Goal: Information Seeking & Learning: Learn about a topic

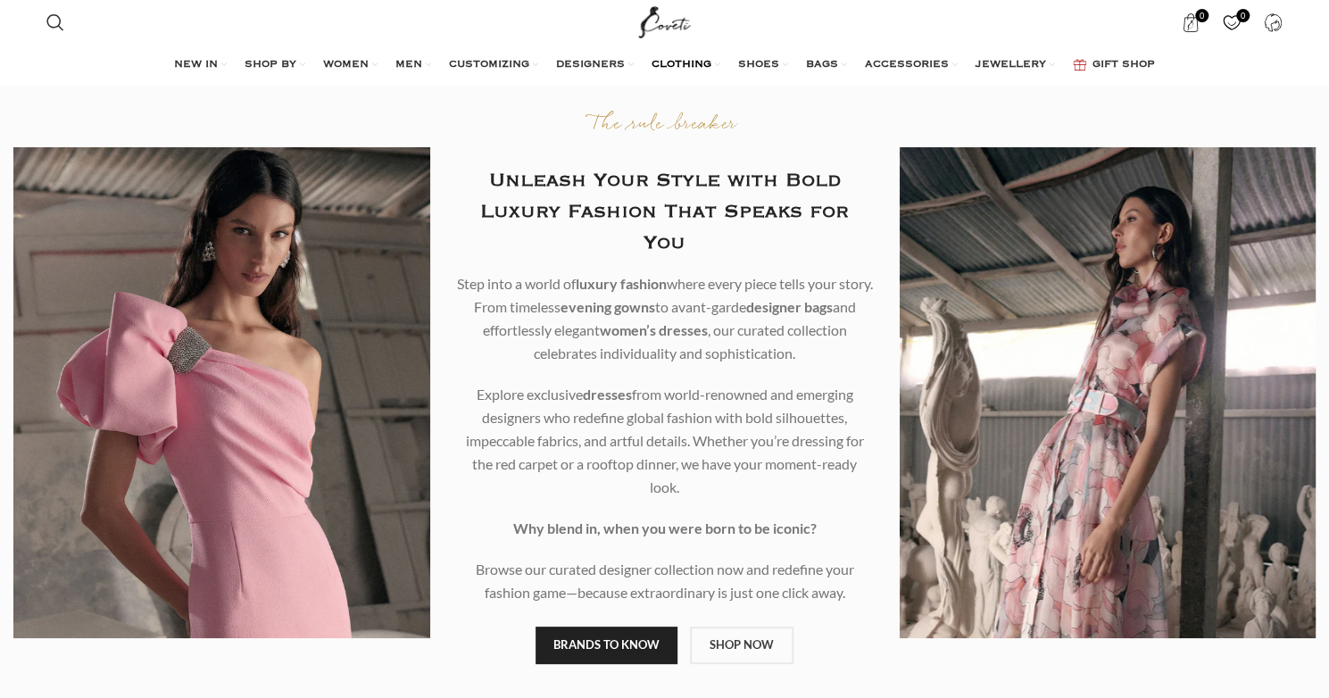
click at [682, 58] on span "CLOTHING" at bounding box center [682, 65] width 60 height 14
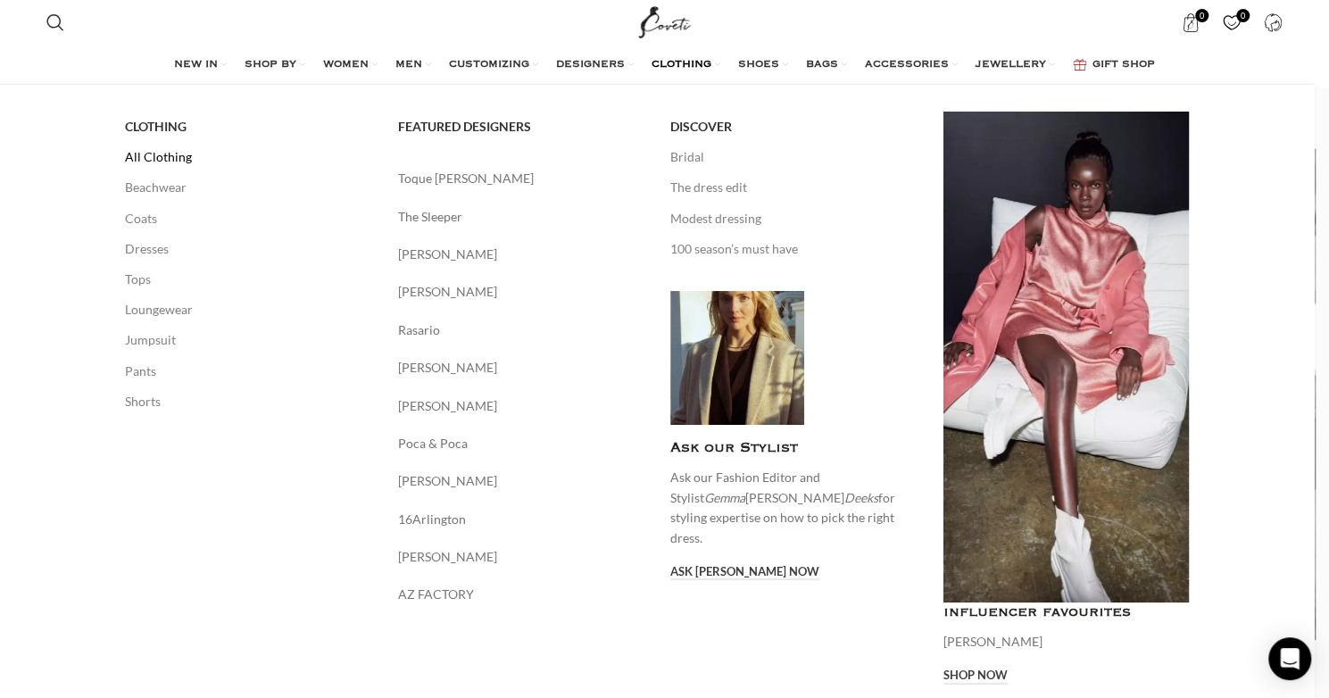
click at [177, 149] on link "All Clothing" at bounding box center [248, 157] width 246 height 30
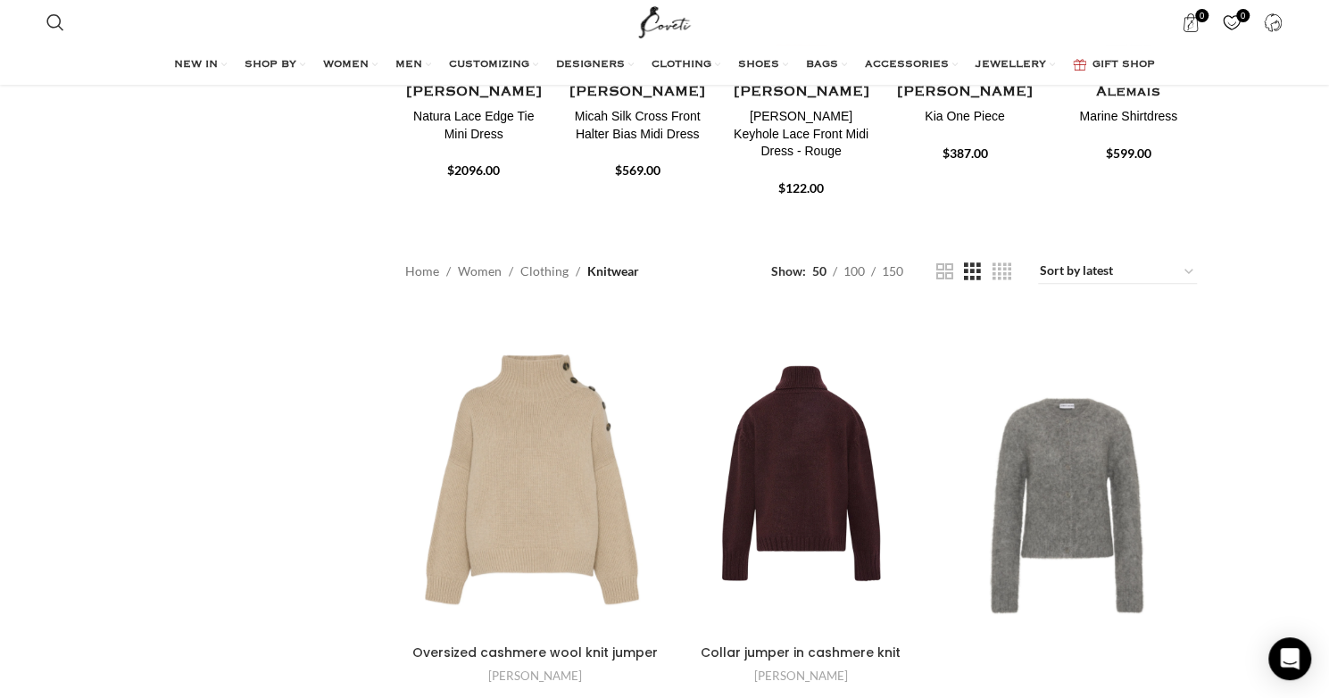
scroll to position [446, 0]
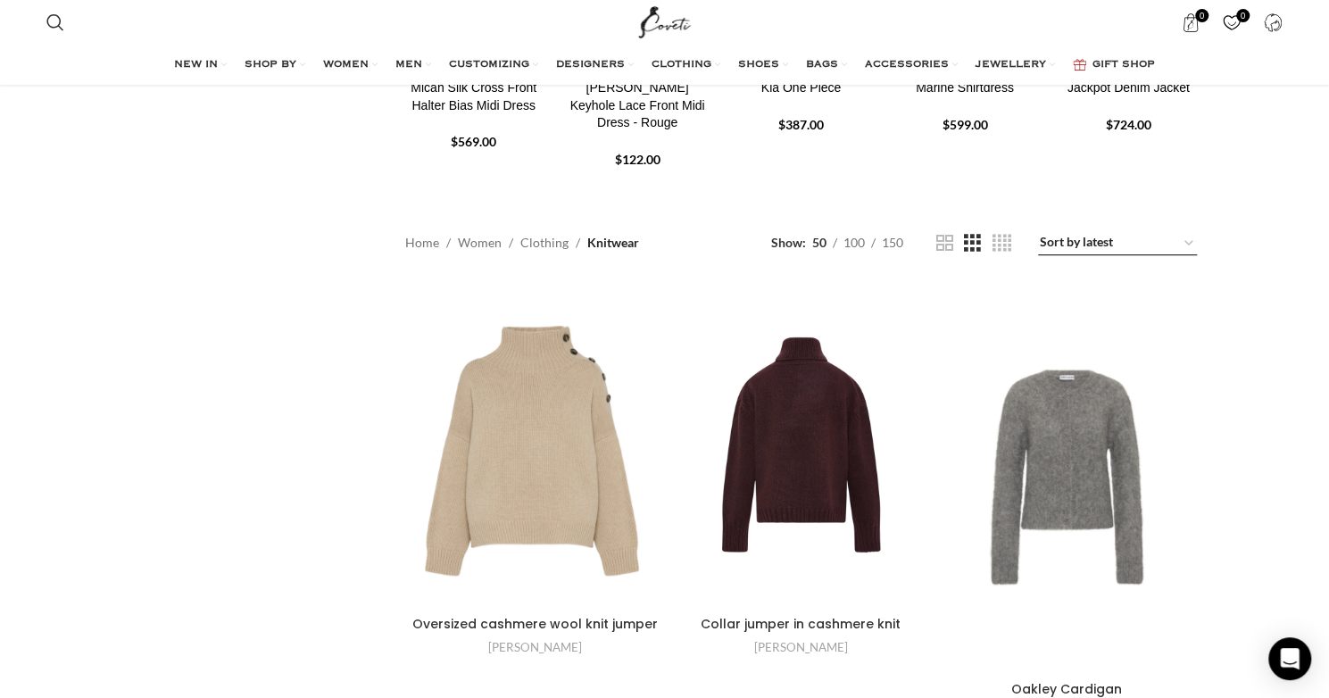
click at [1183, 240] on select "Sort by popularity Sort by average rating Sort by latest Sort by price: low to …" at bounding box center [1117, 242] width 159 height 25
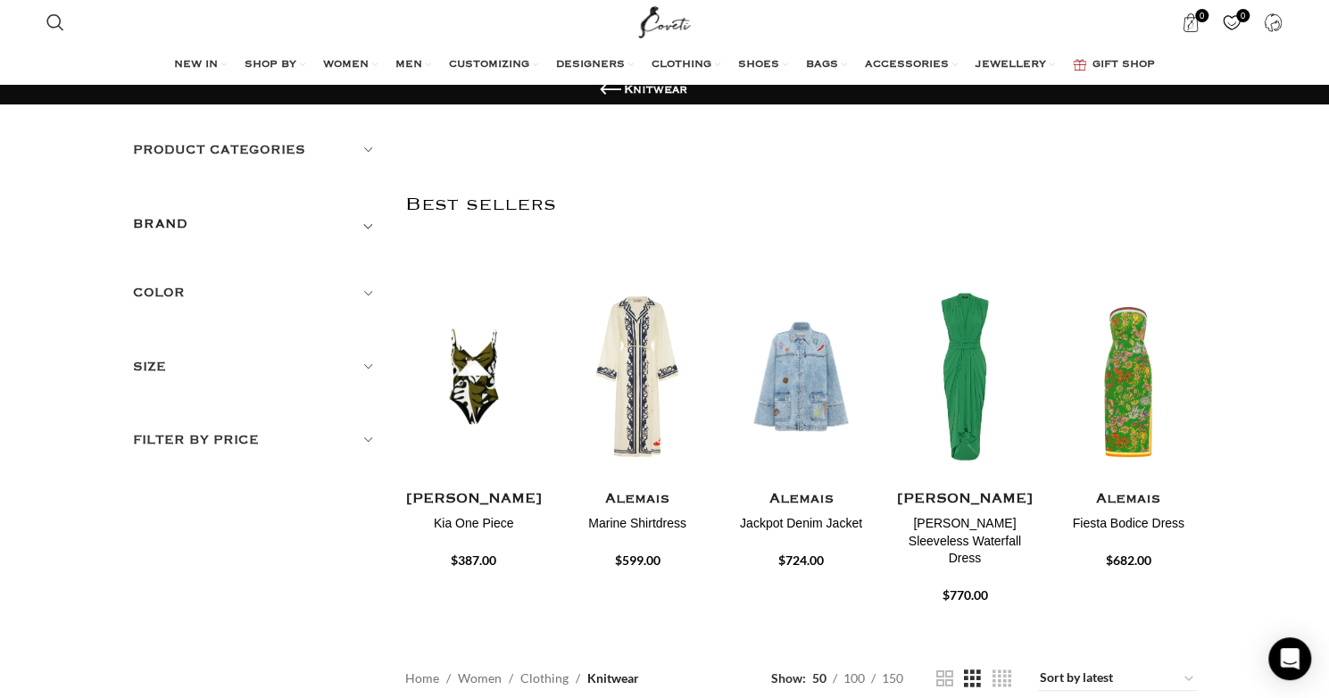
scroll to position [0, 0]
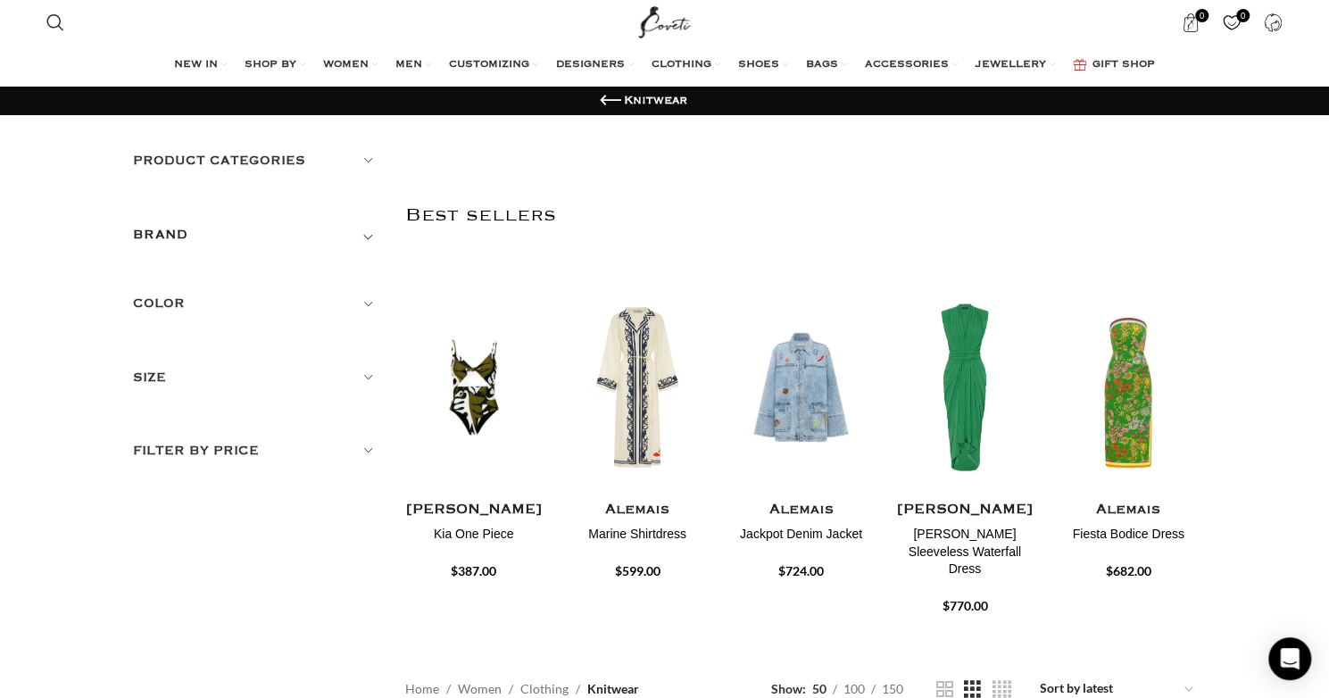
click at [366, 160] on h5 "Product categories" at bounding box center [256, 161] width 246 height 20
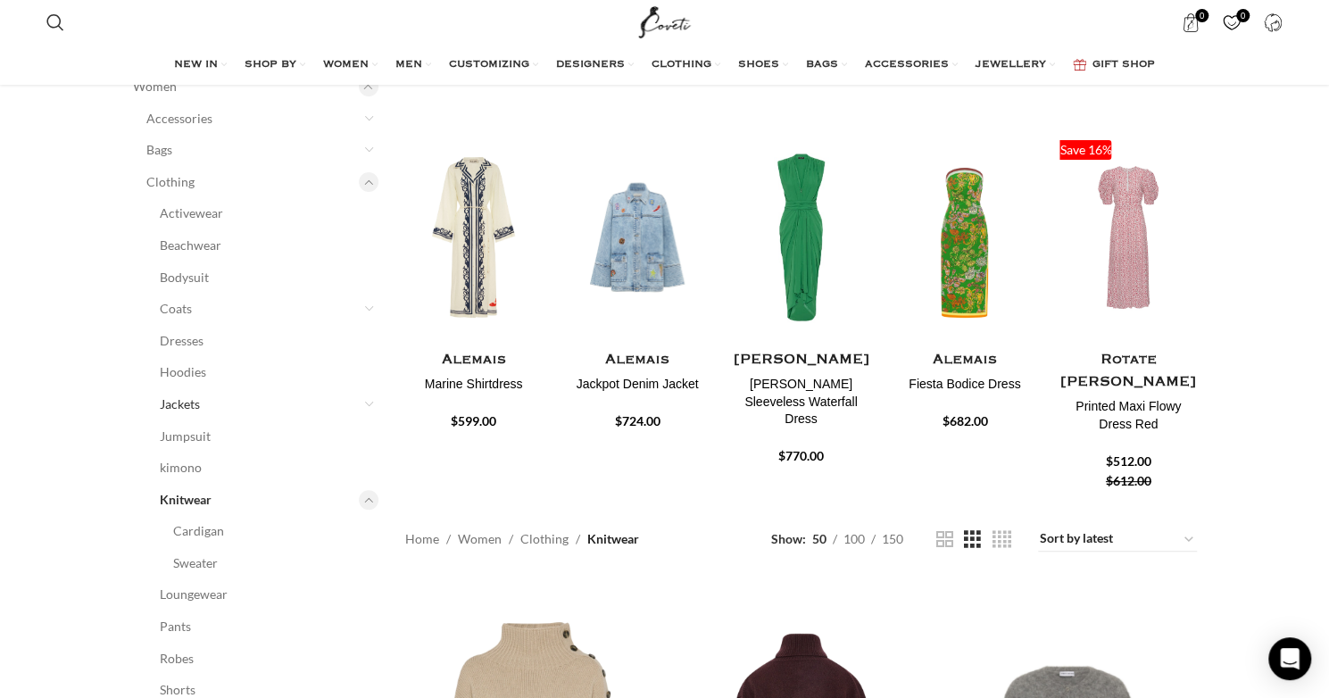
scroll to position [179, 0]
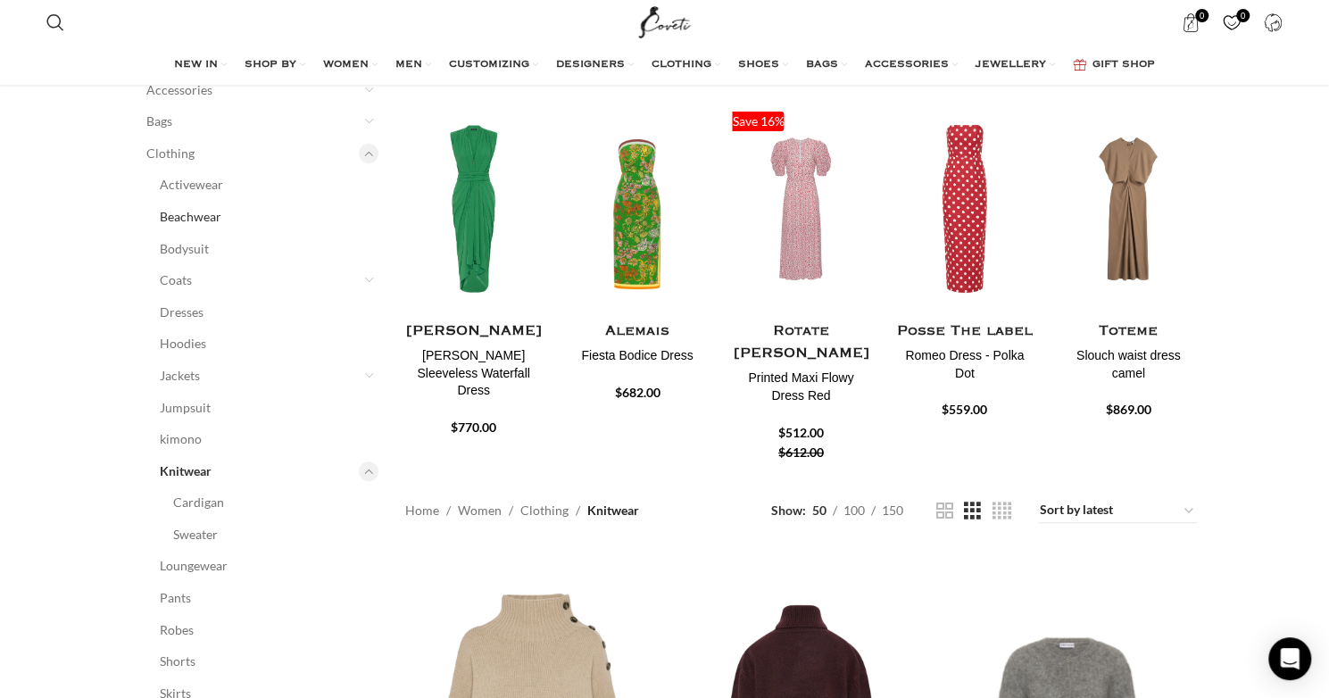
click at [205, 213] on link "Beachwear" at bounding box center [258, 217] width 197 height 32
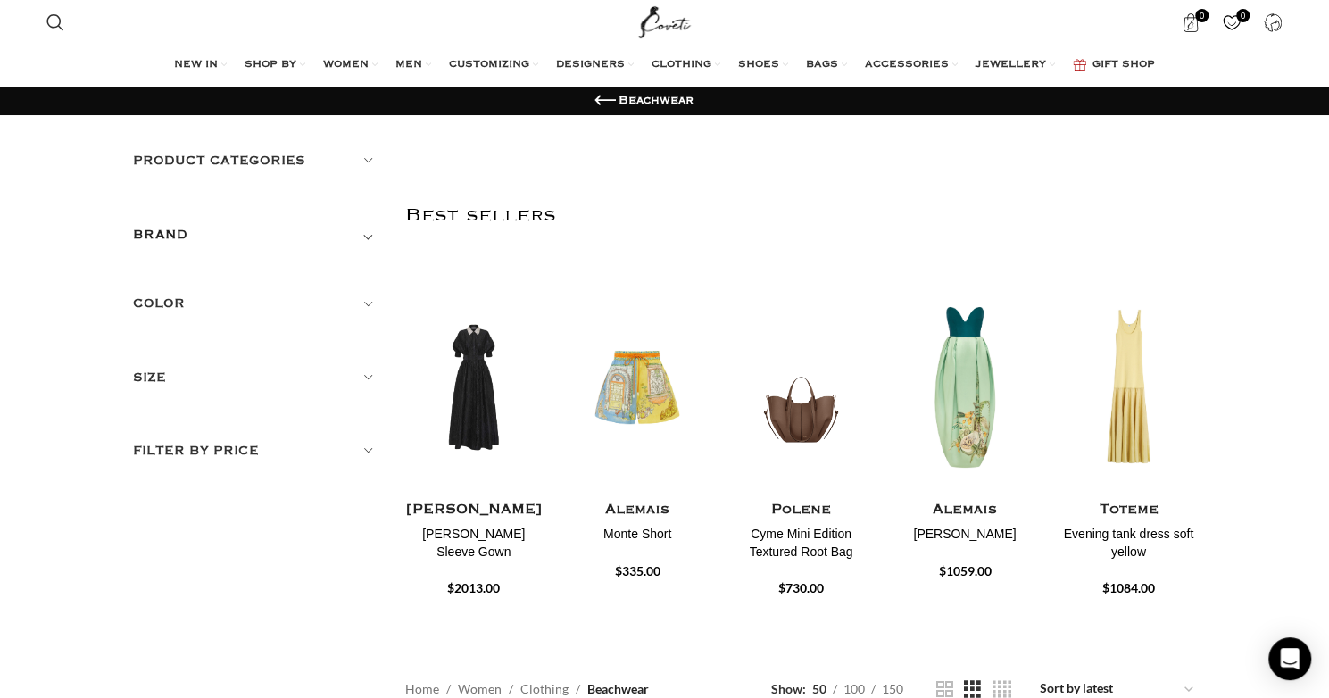
click at [367, 158] on h5 "Product categories" at bounding box center [256, 161] width 246 height 20
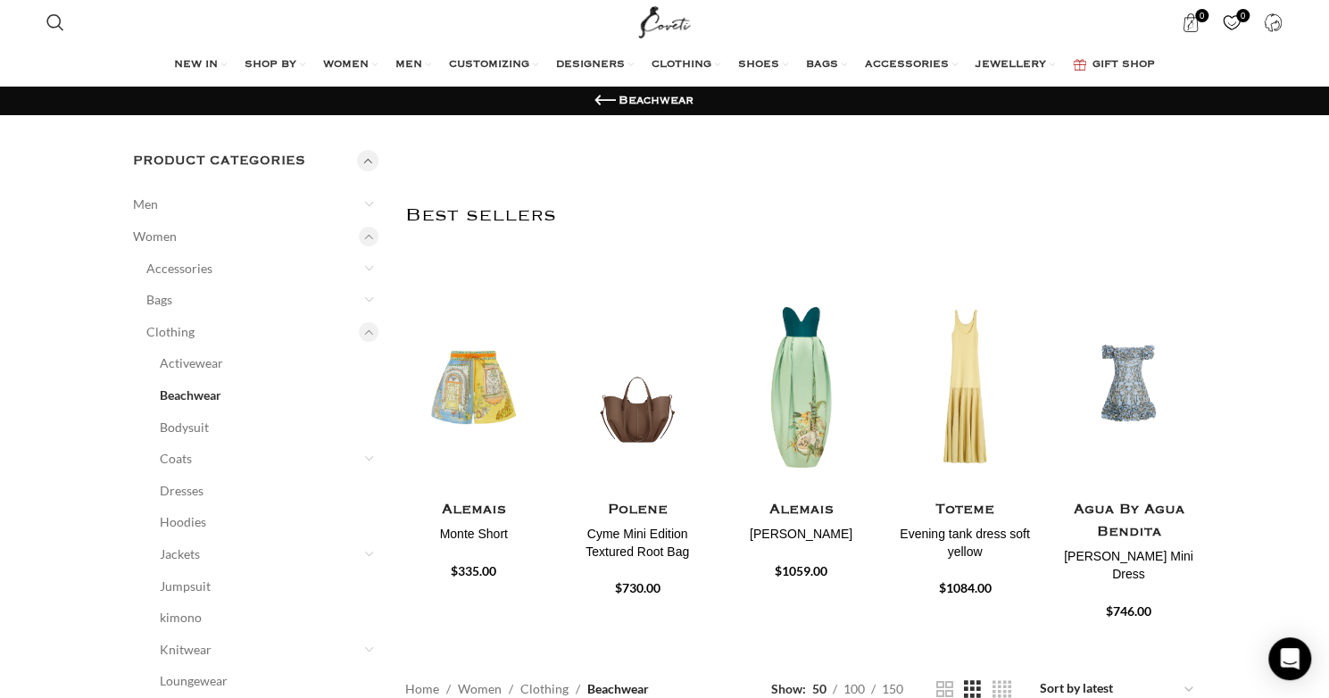
click at [201, 388] on link "Beachwear" at bounding box center [258, 395] width 197 height 32
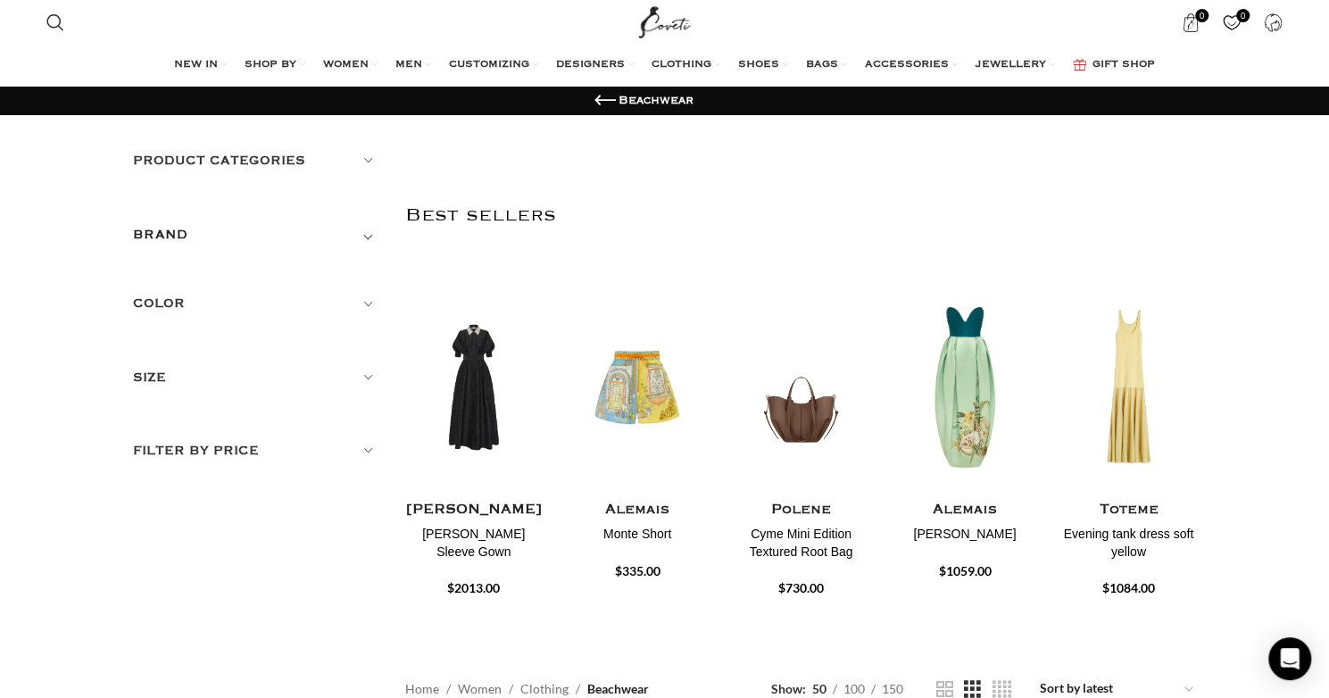
click at [364, 157] on h5 "Product categories" at bounding box center [256, 161] width 246 height 20
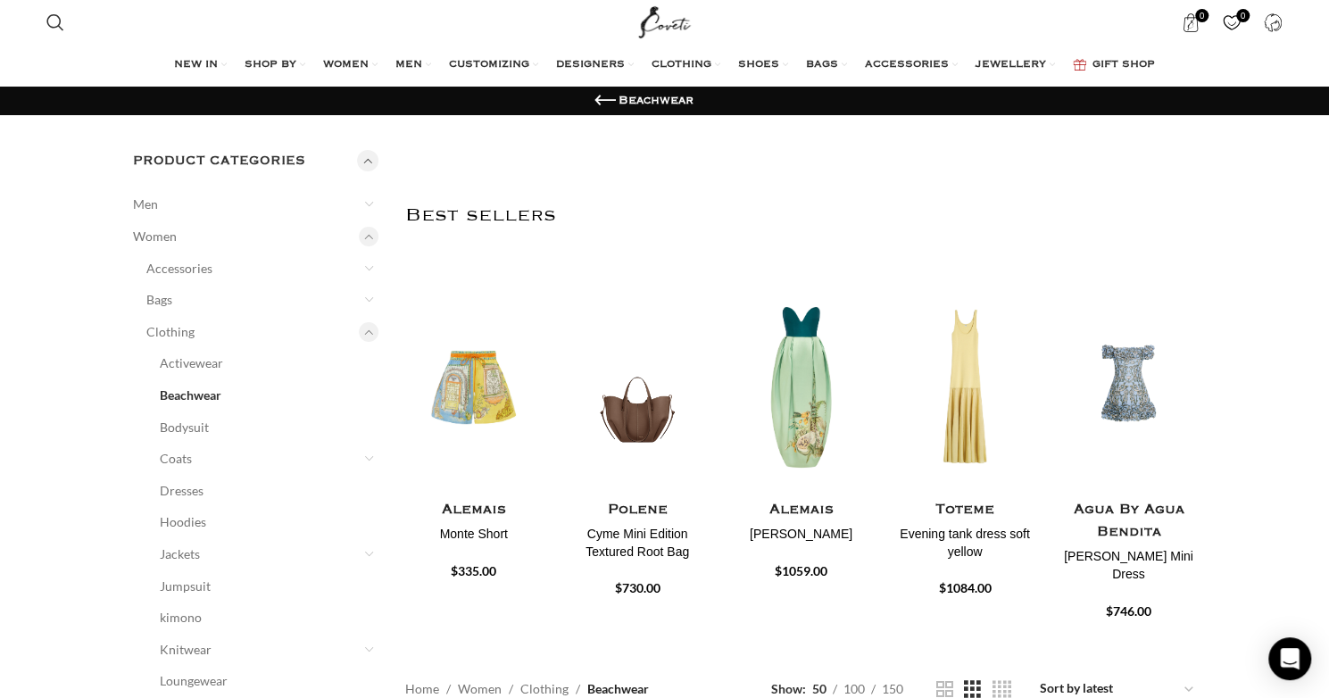
click at [191, 392] on link "Beachwear" at bounding box center [258, 395] width 197 height 32
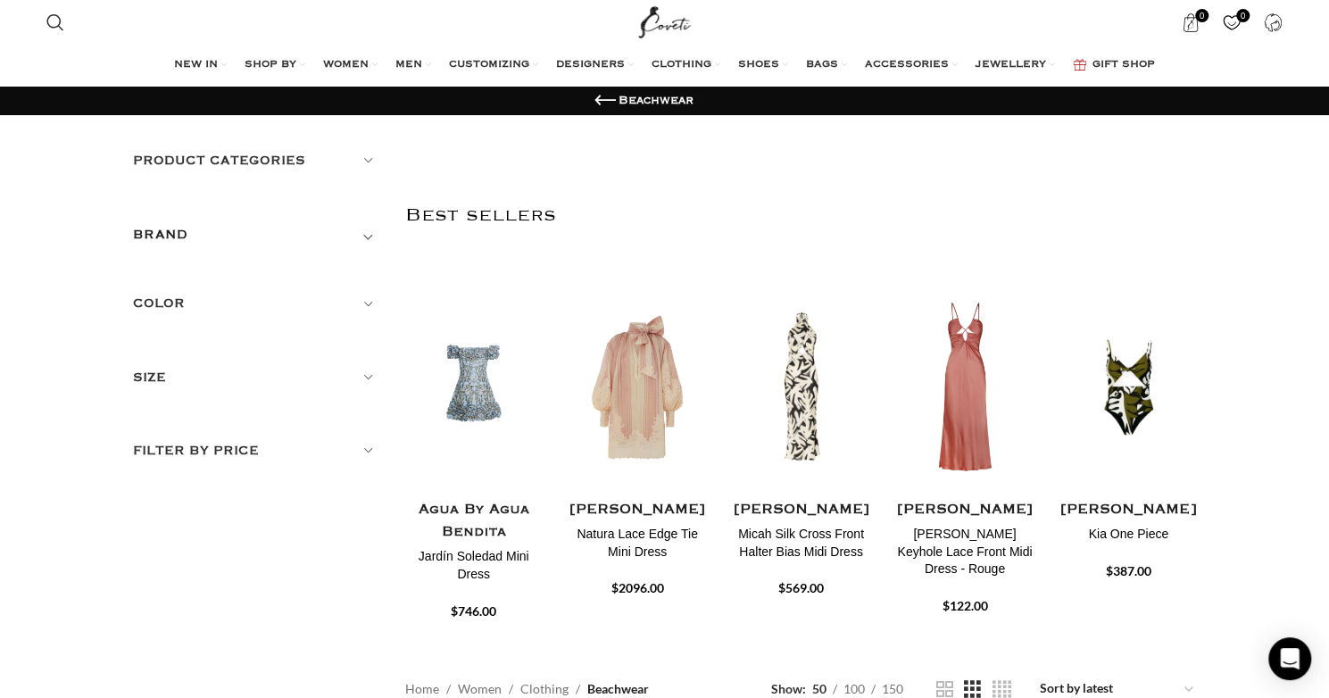
click at [366, 160] on h5 "Product categories" at bounding box center [256, 161] width 246 height 20
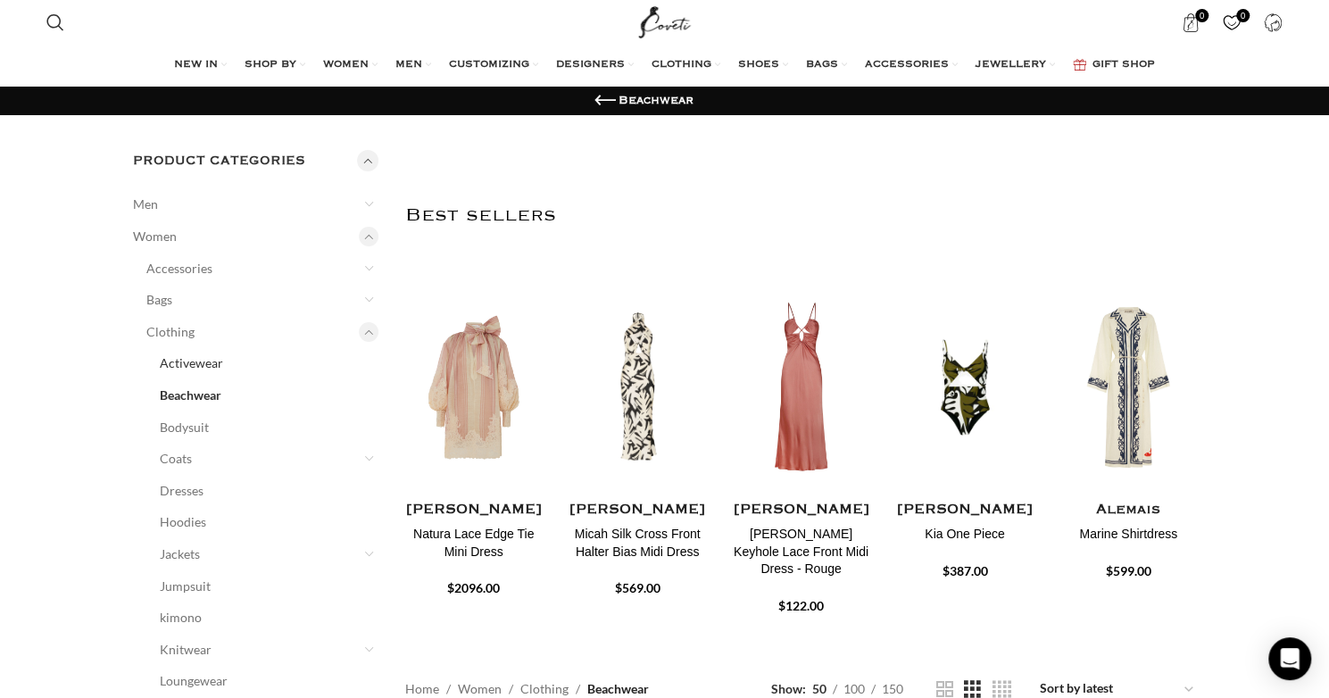
click at [178, 363] on link "Activewear" at bounding box center [258, 363] width 197 height 32
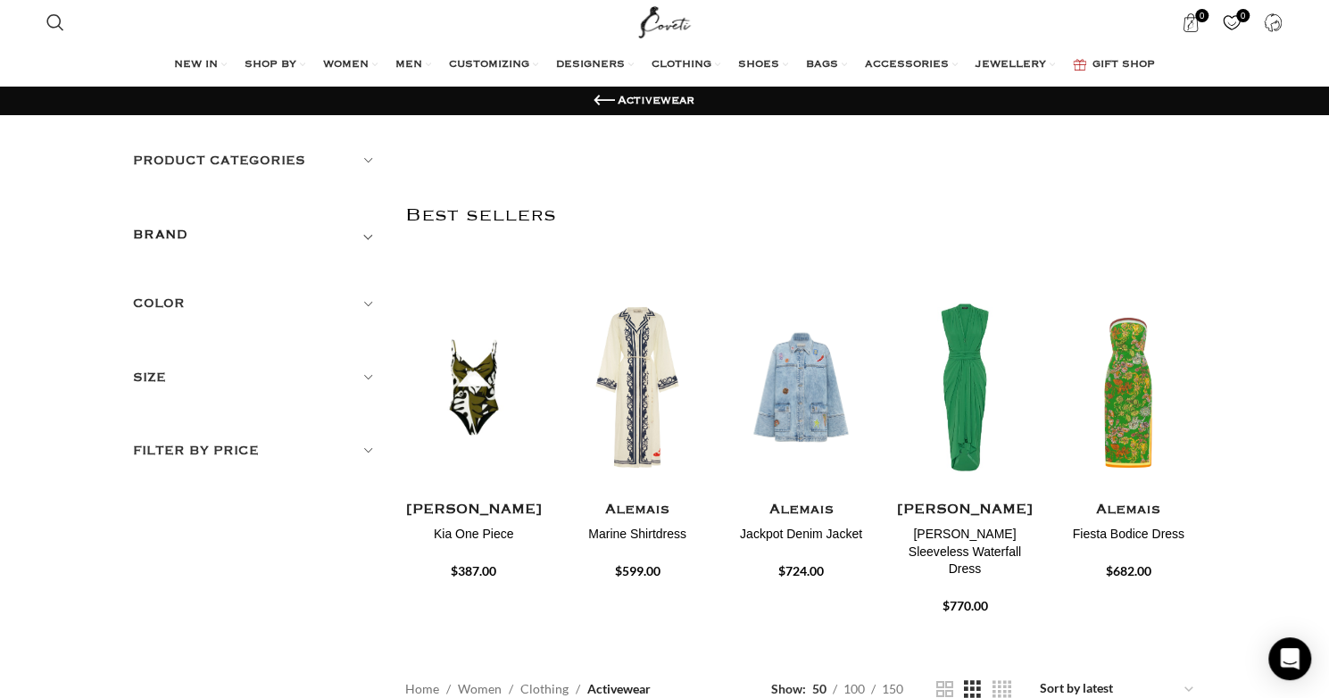
click at [365, 153] on h5 "Product categories" at bounding box center [256, 161] width 246 height 20
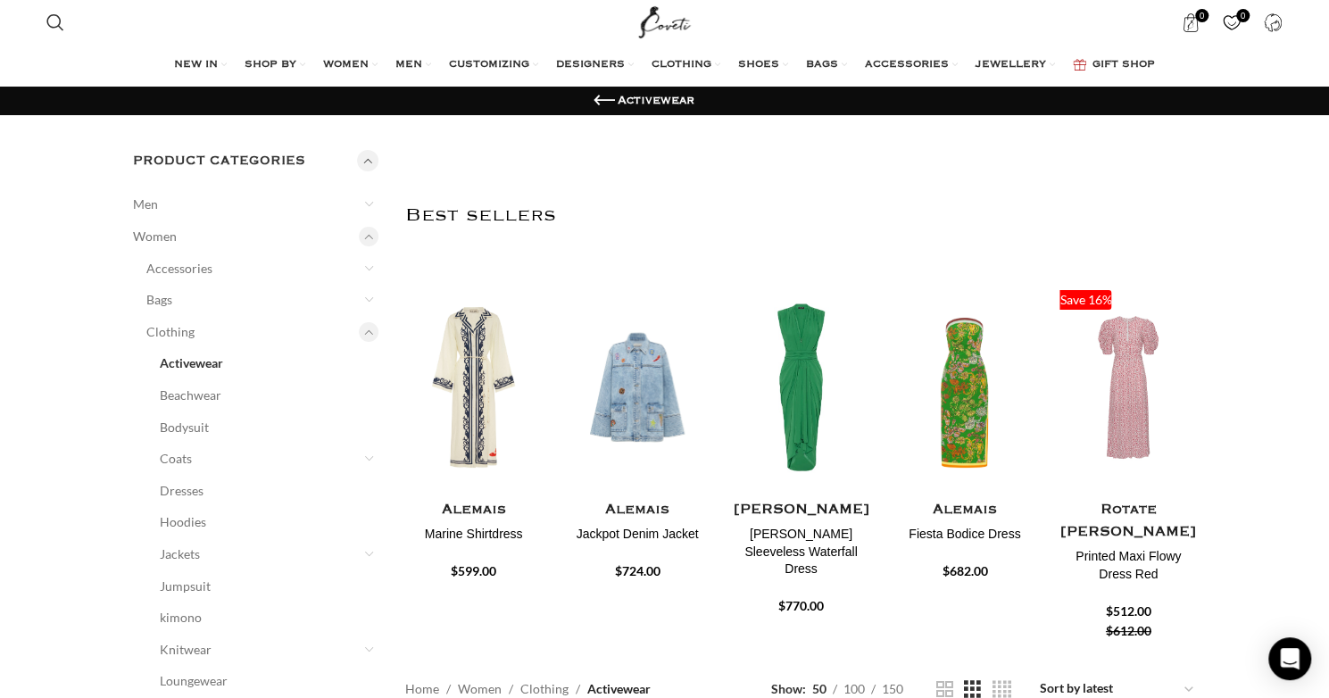
click at [219, 361] on link "Activewear" at bounding box center [258, 363] width 197 height 32
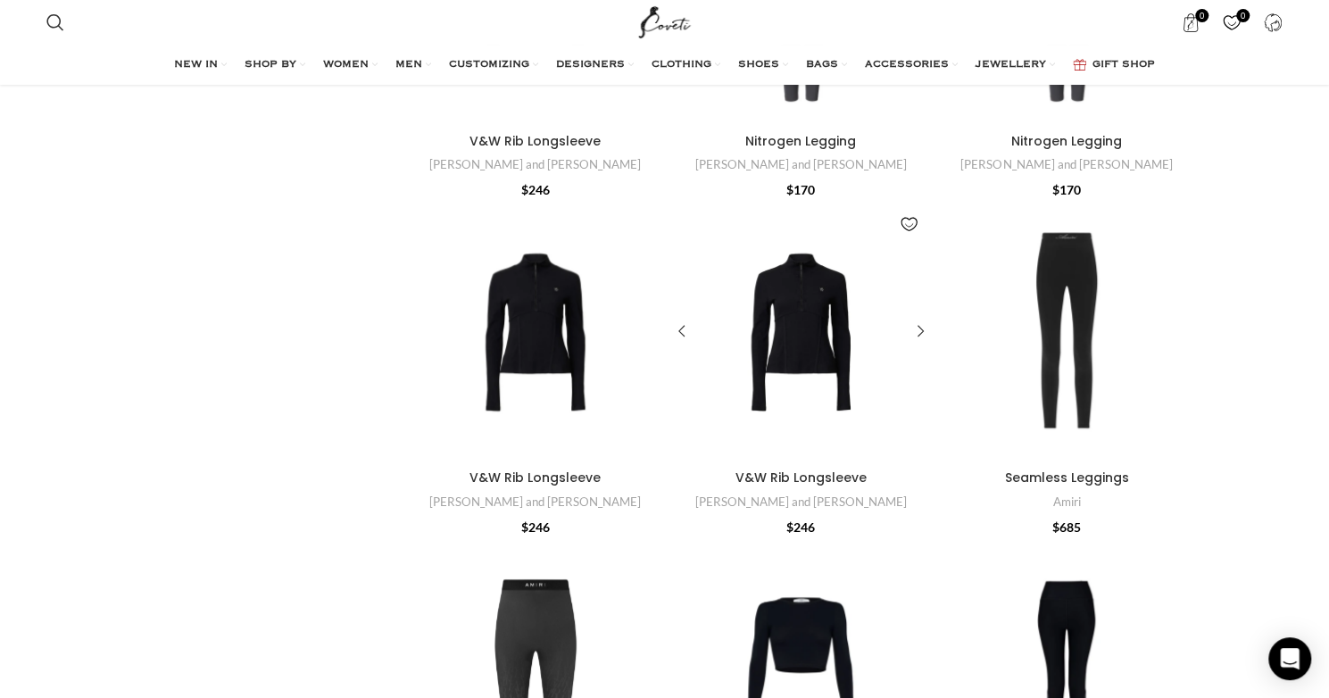
scroll to position [893, 0]
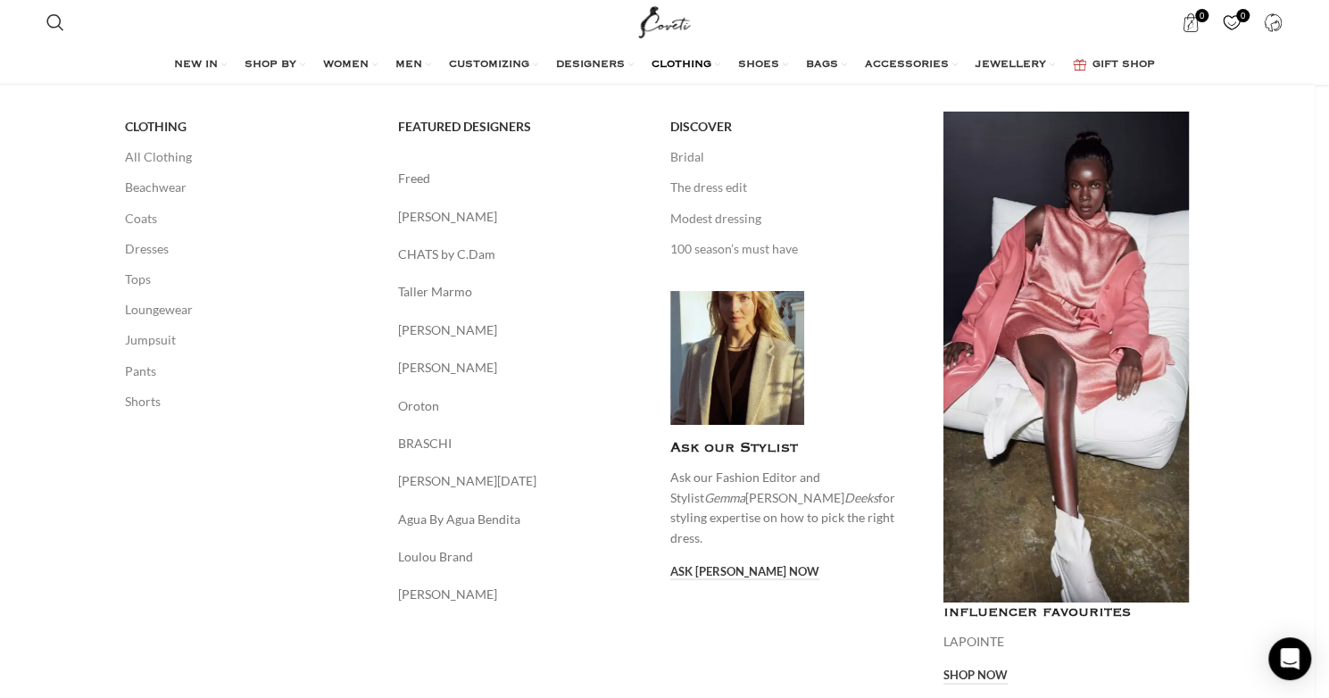
click at [694, 58] on span "CLOTHING" at bounding box center [682, 65] width 60 height 14
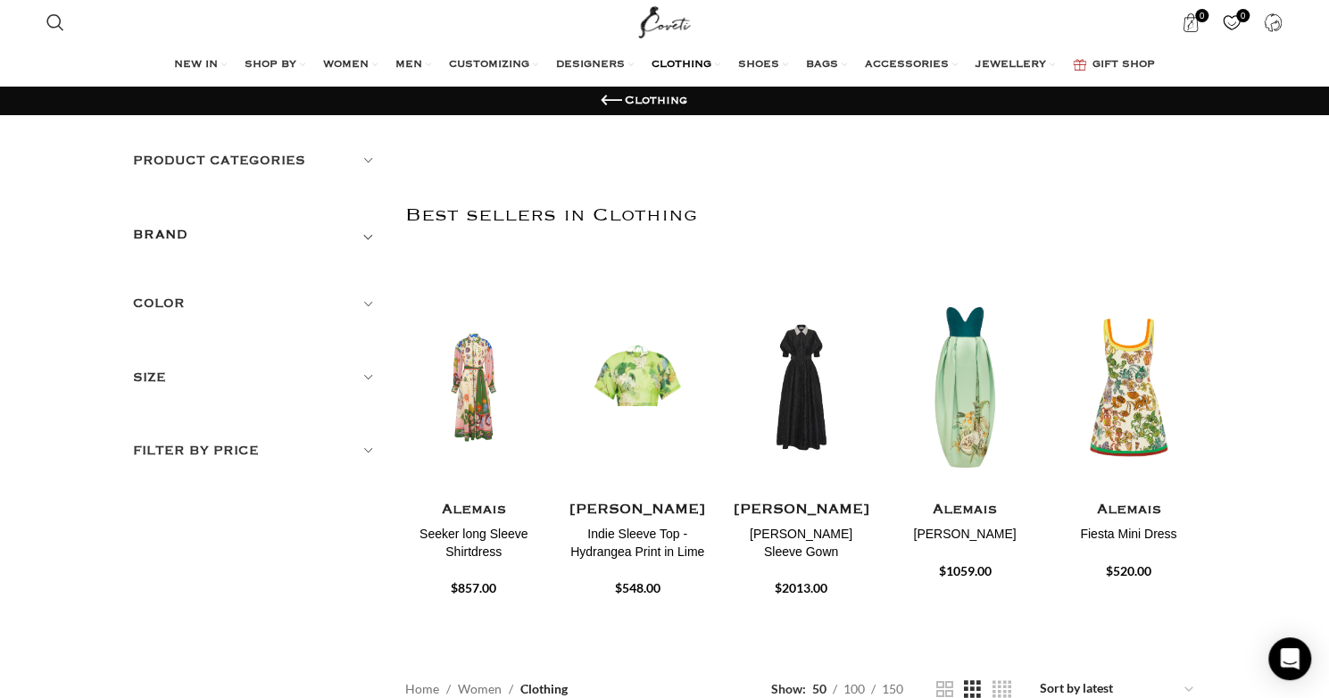
click at [369, 159] on h5 "Product categories" at bounding box center [256, 161] width 246 height 20
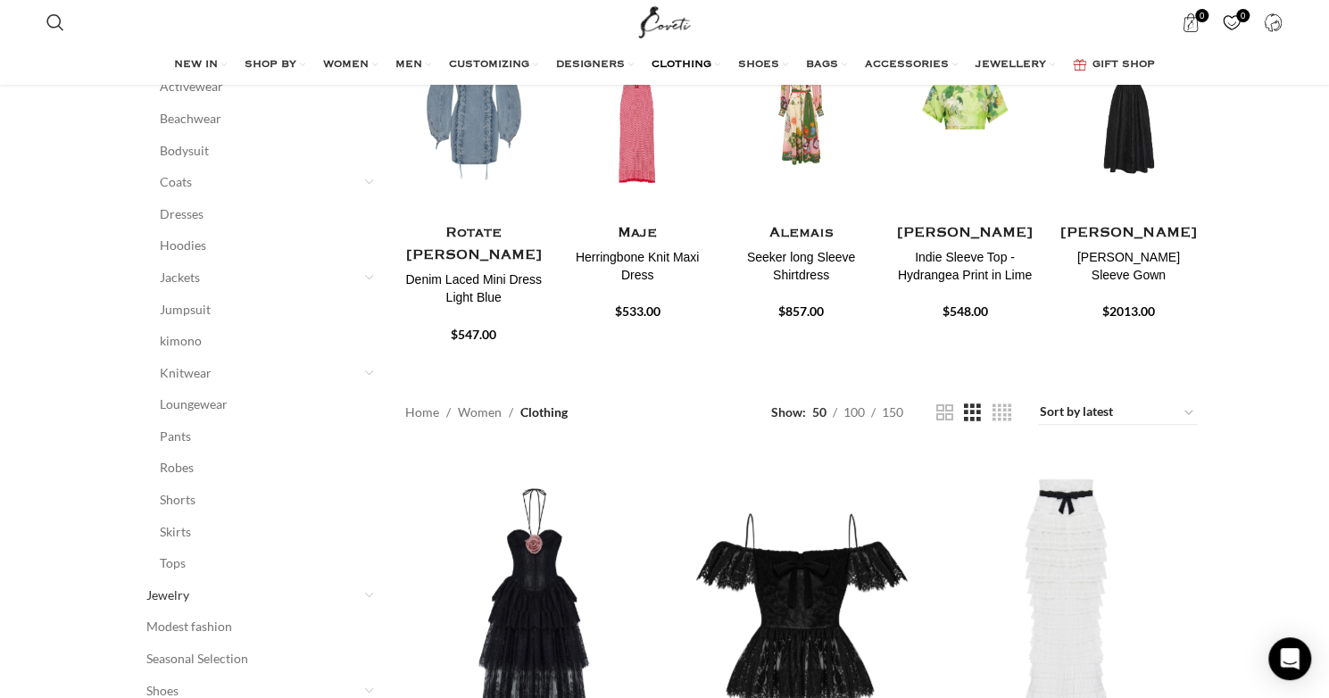
scroll to position [179, 0]
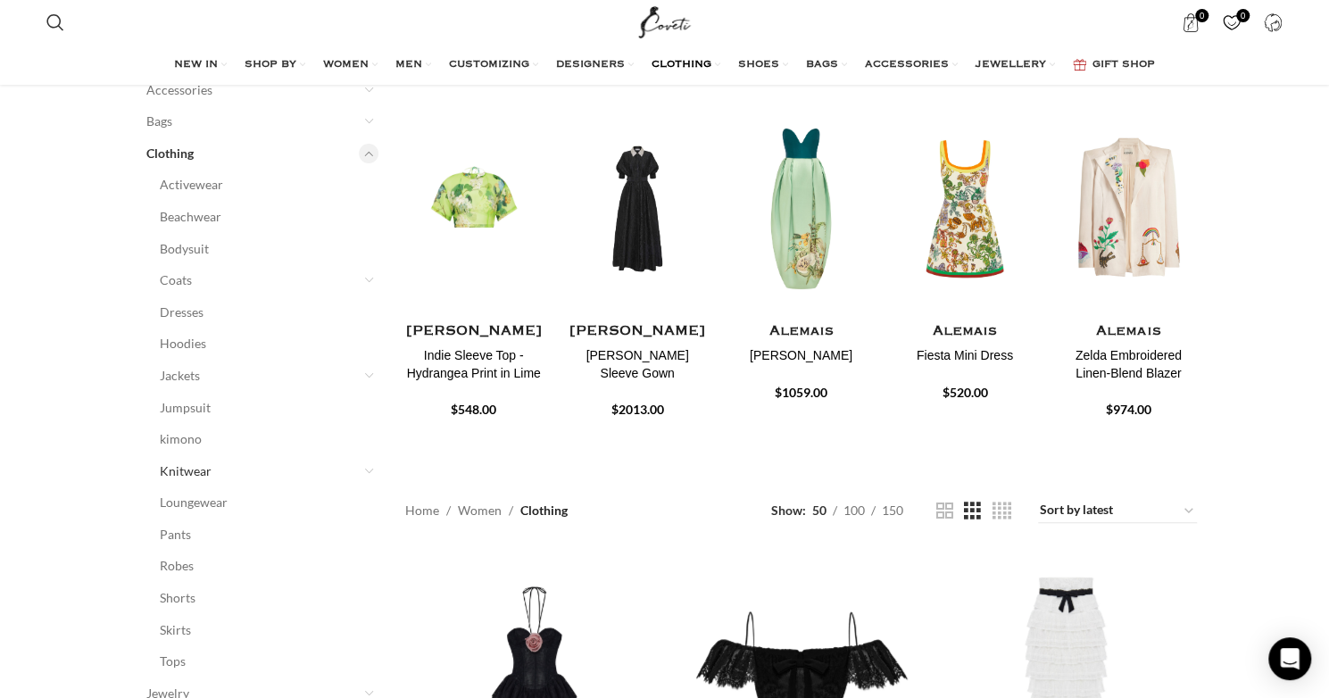
click at [202, 464] on link "Knitwear" at bounding box center [258, 471] width 197 height 32
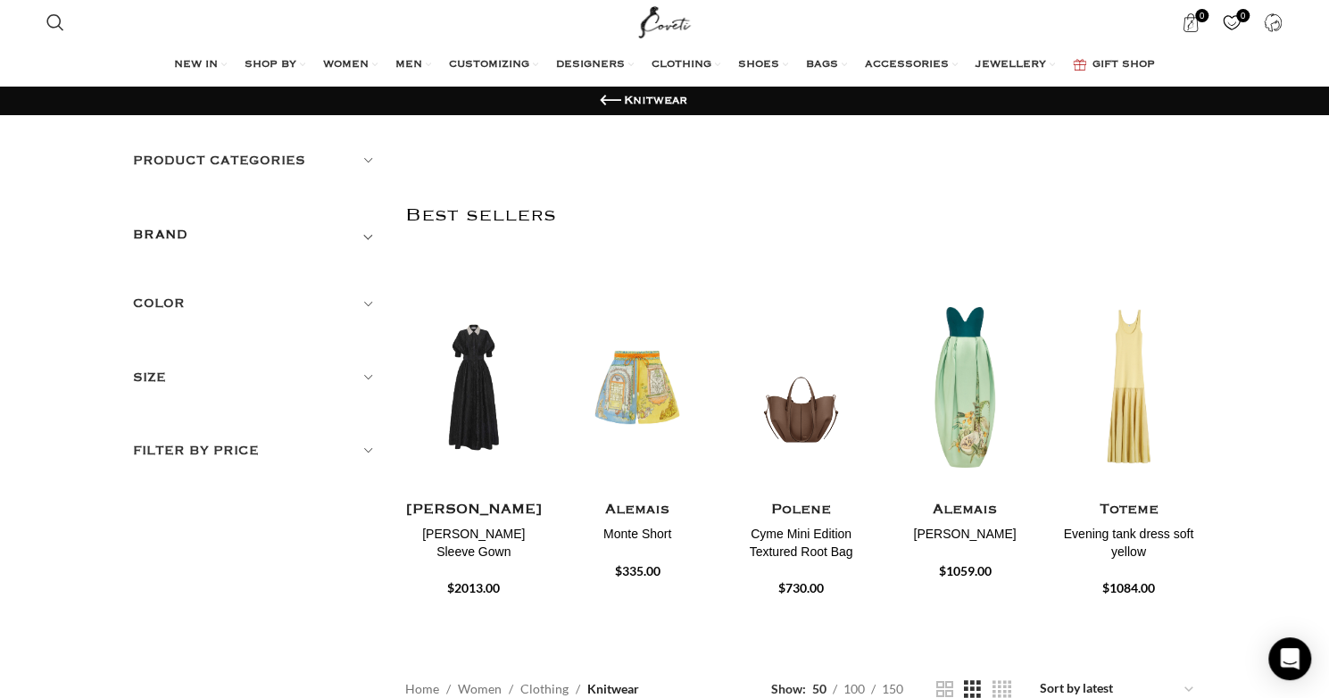
click at [373, 160] on h5 "Product categories" at bounding box center [256, 161] width 246 height 20
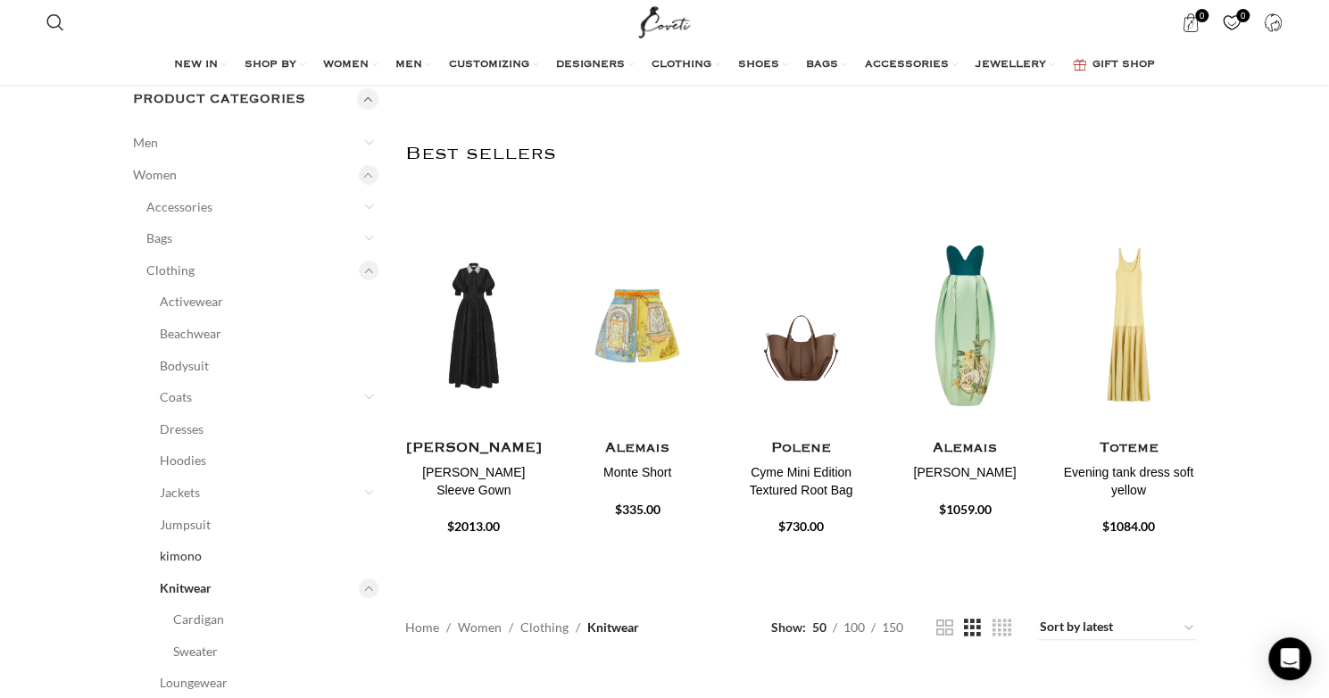
scroll to position [89, 0]
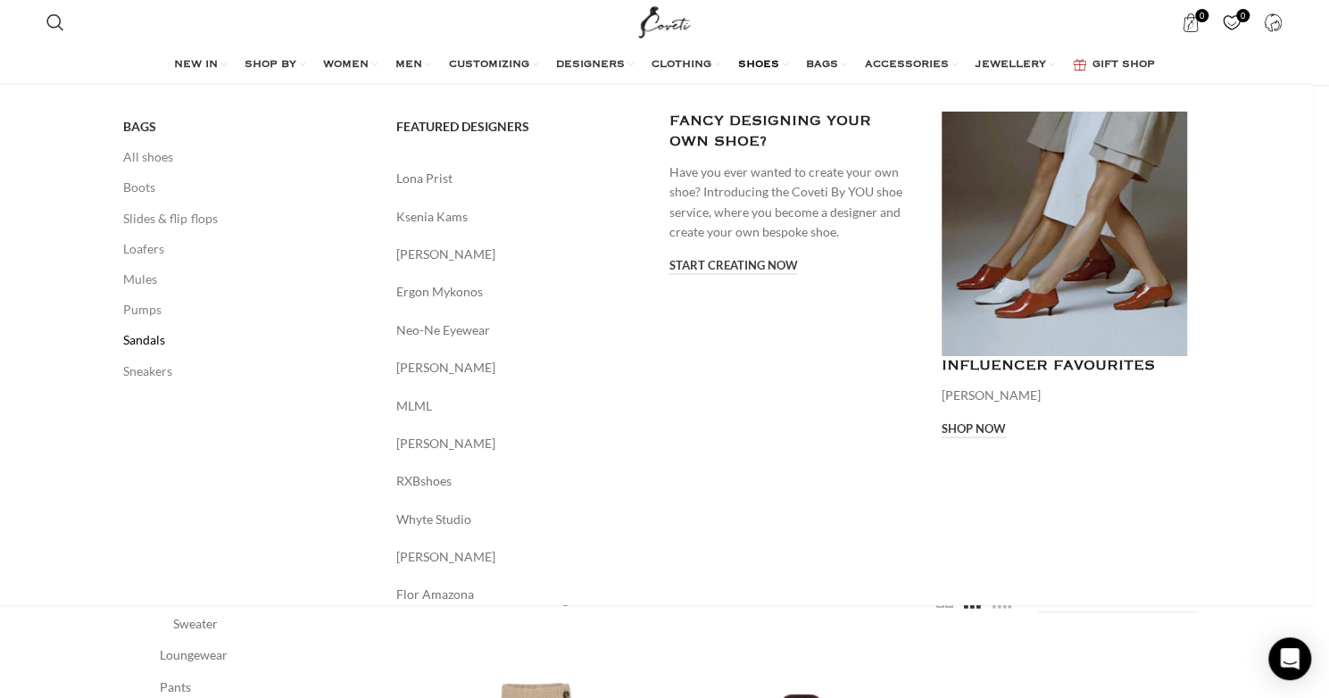
click at [147, 338] on link "Sandals" at bounding box center [246, 340] width 246 height 30
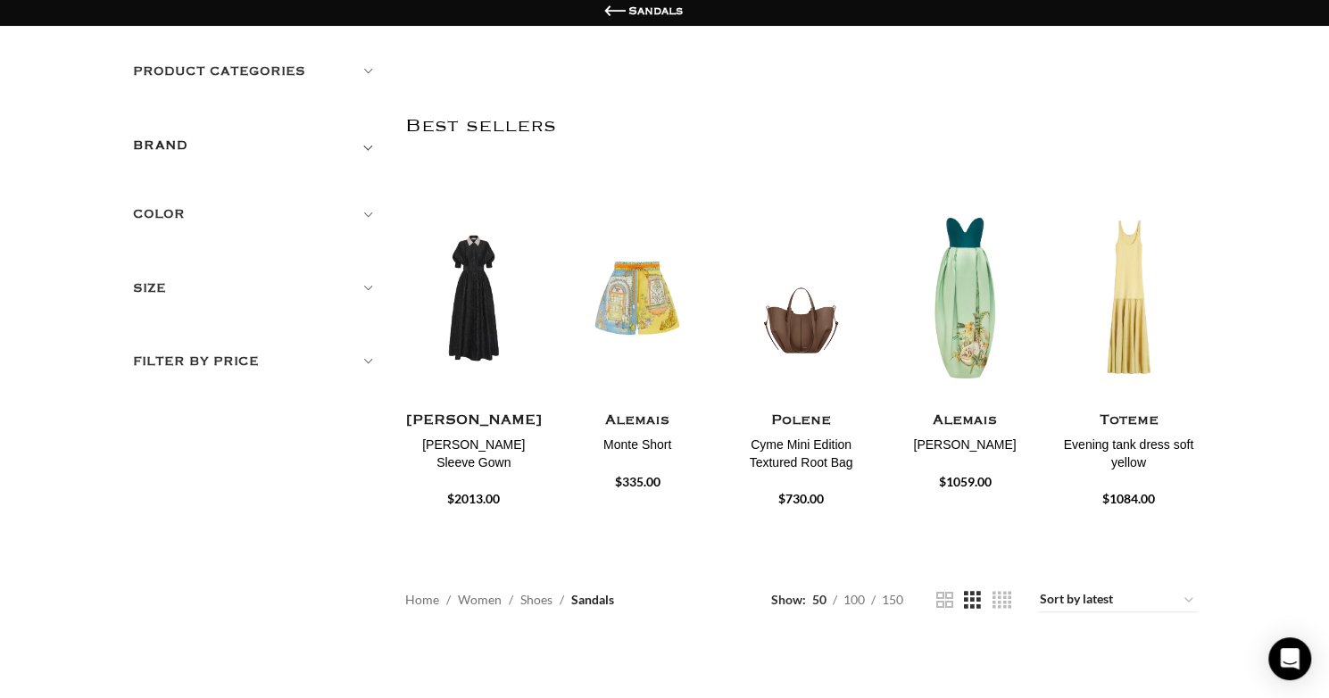
click at [362, 65] on h5 "Product categories" at bounding box center [256, 72] width 246 height 20
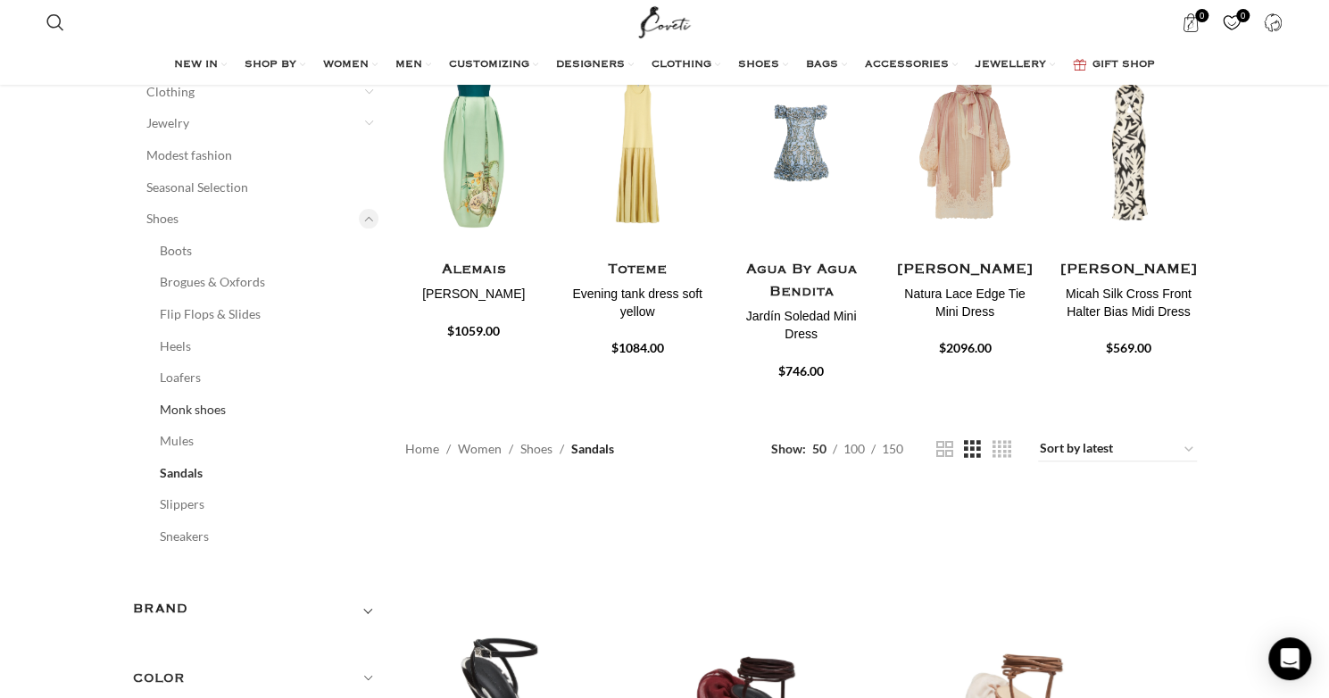
scroll to position [268, 0]
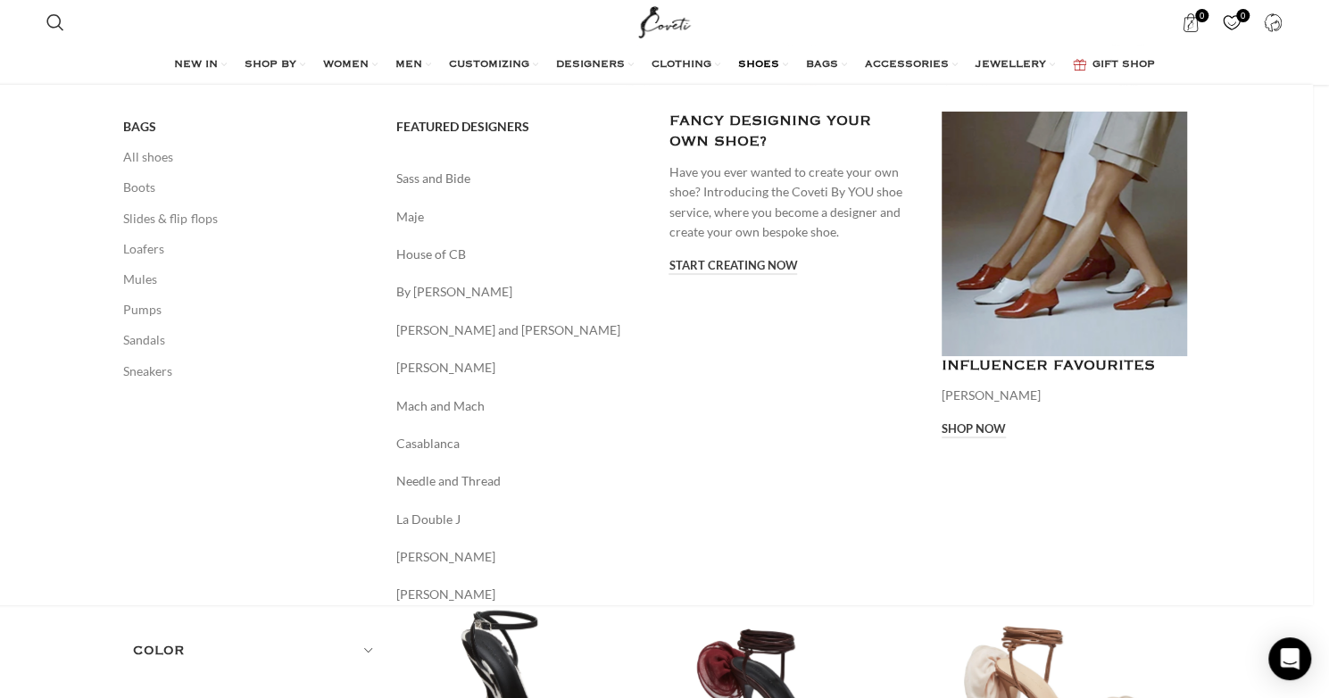
click at [775, 59] on span "SHOES" at bounding box center [758, 65] width 41 height 14
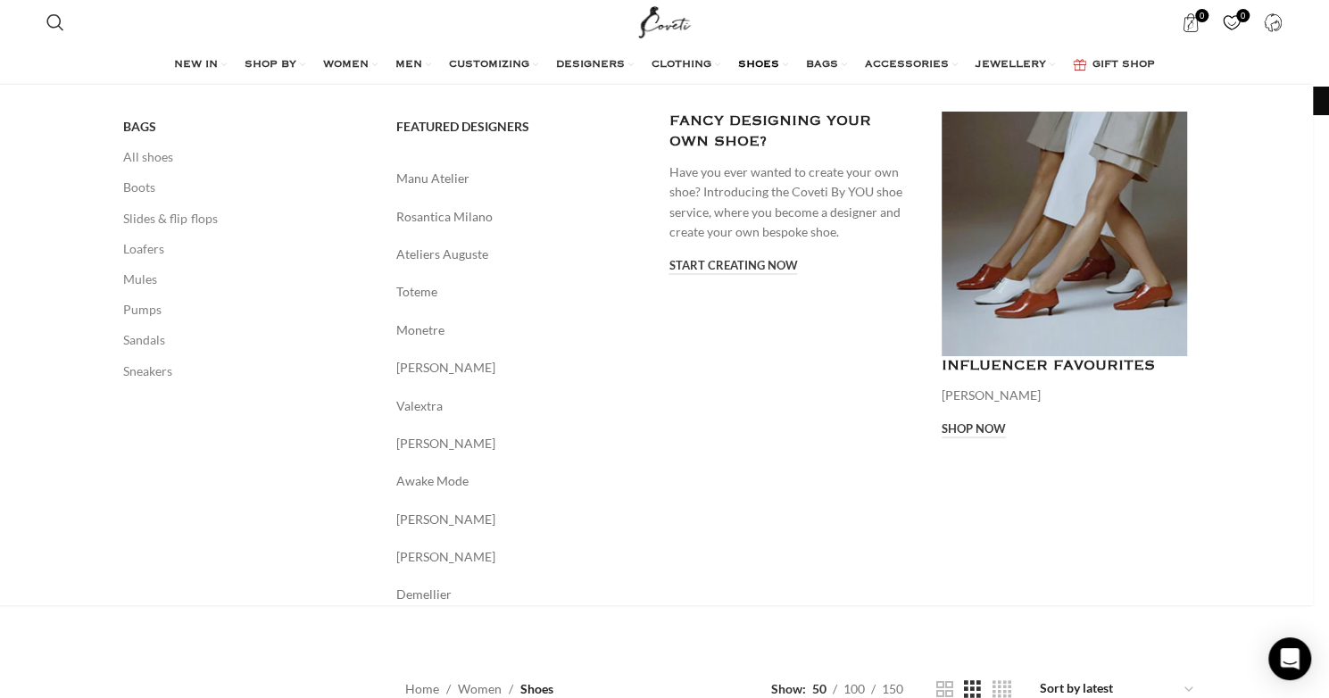
click at [788, 63] on link "SHOES" at bounding box center [763, 65] width 50 height 36
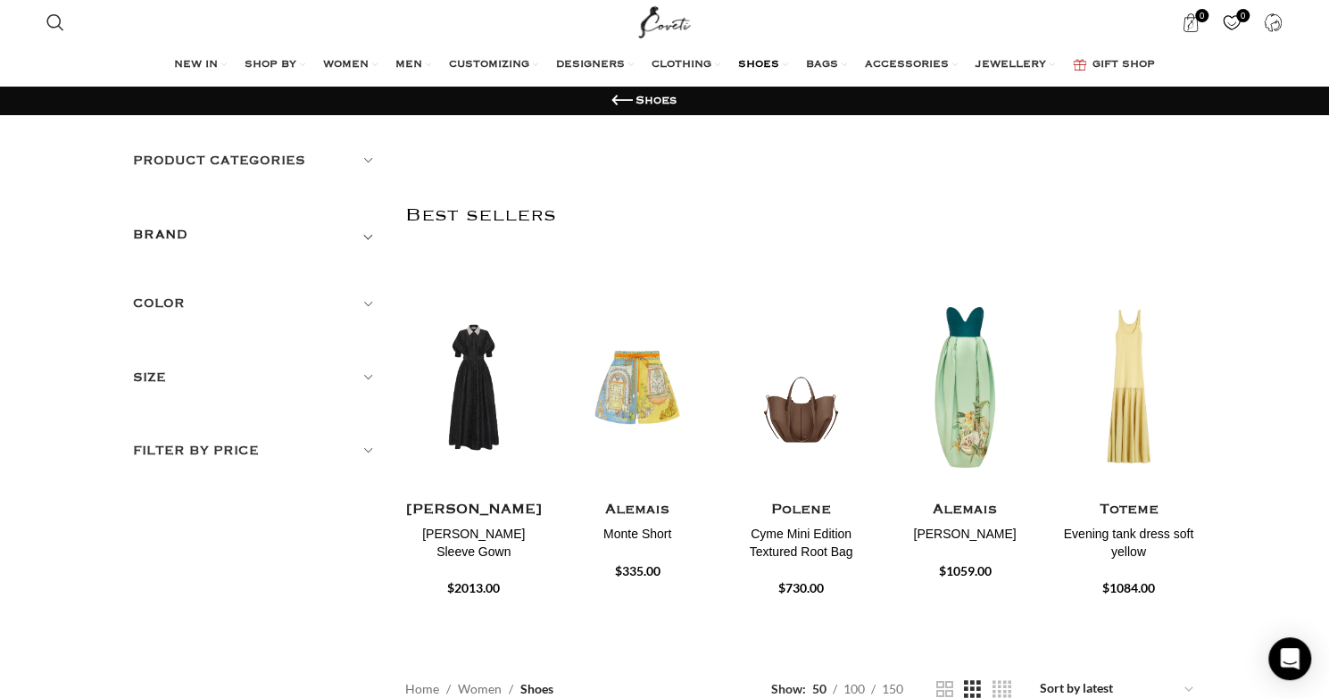
click at [366, 162] on h5 "Product categories" at bounding box center [256, 161] width 246 height 20
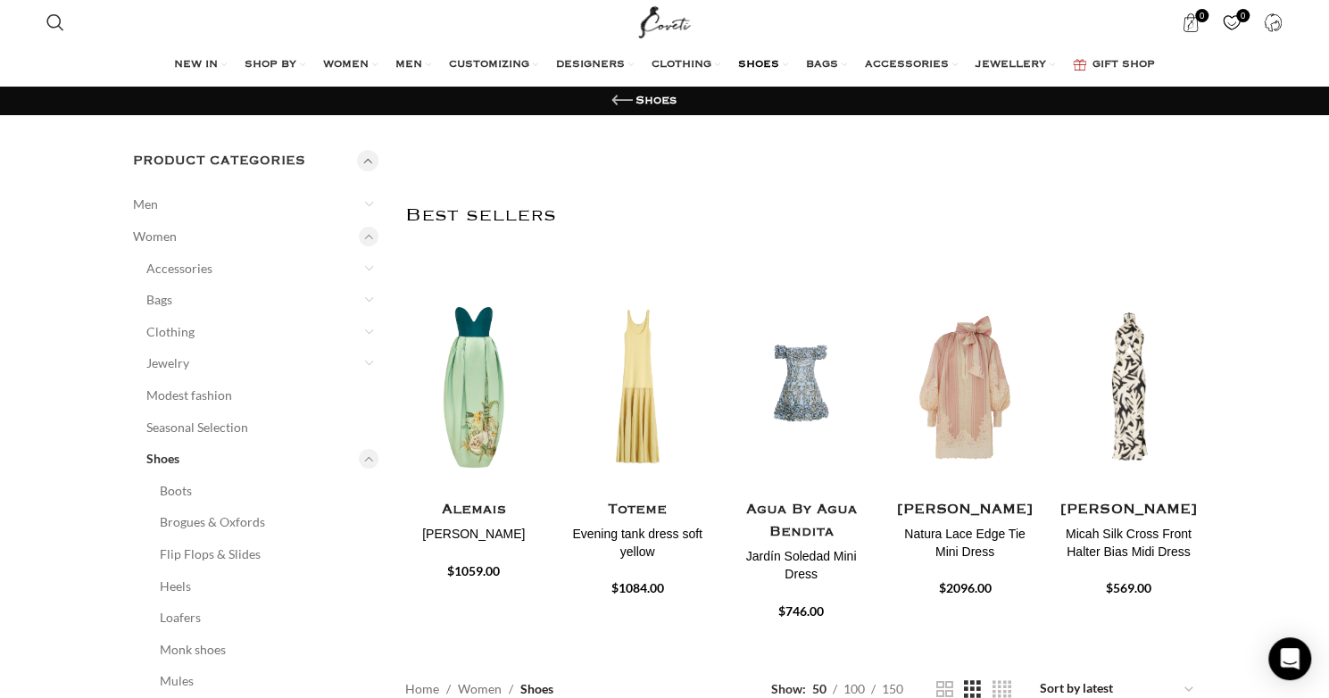
click at [624, 99] on link "Go back" at bounding box center [622, 100] width 27 height 27
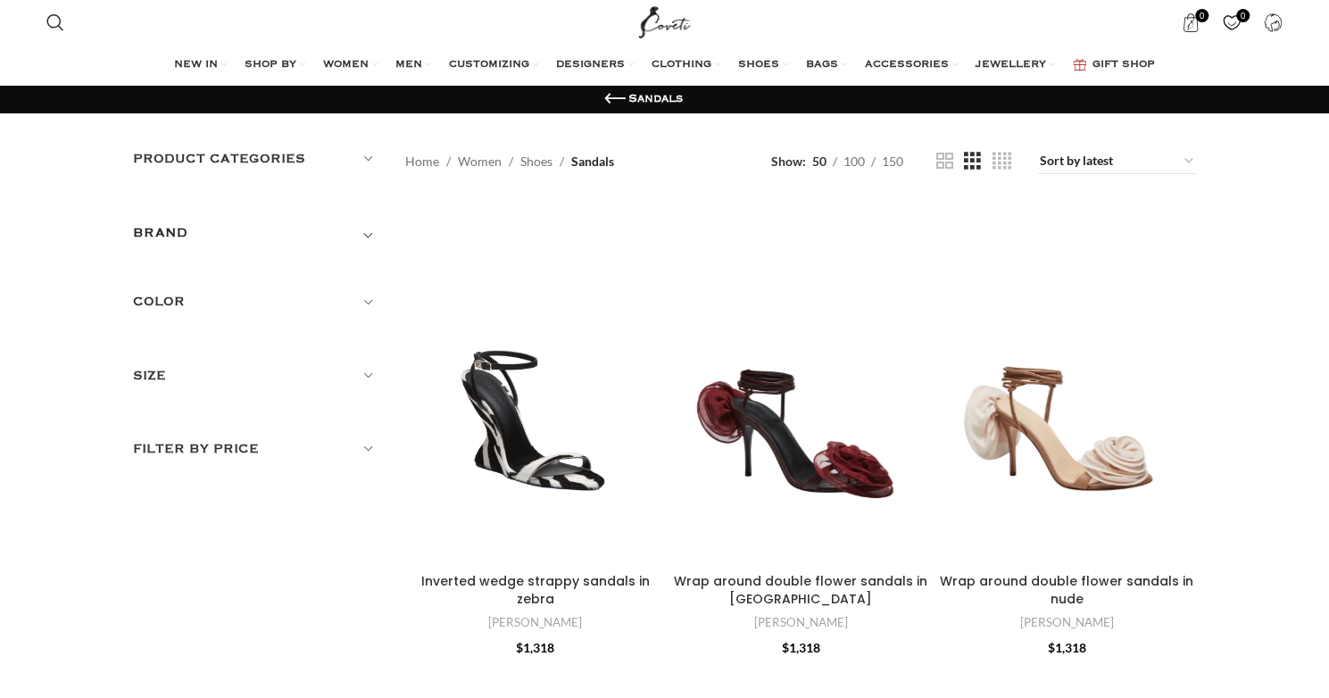
click at [791, 59] on ul "NEW IN WHAT'S NEW New this week New in clothing New in [GEOGRAPHIC_DATA] New in…" at bounding box center [664, 65] width 981 height 36
click at [787, 63] on link "SHOES" at bounding box center [763, 65] width 50 height 36
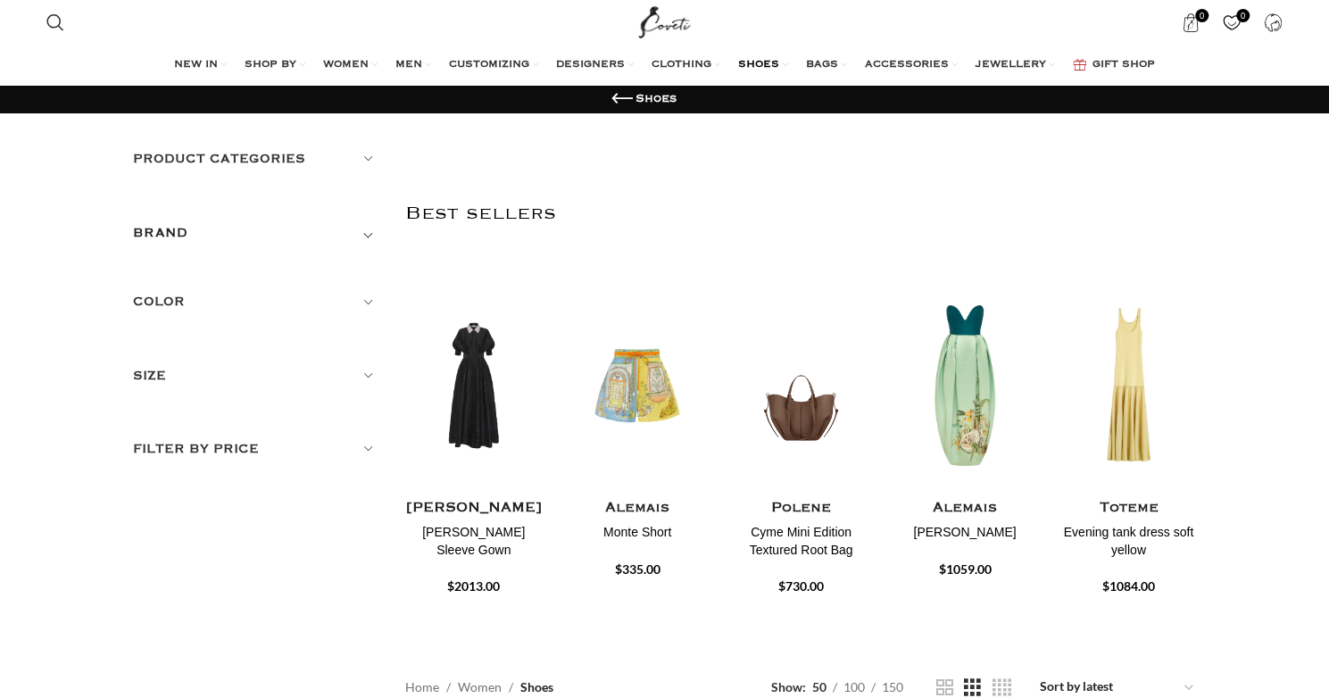
click at [787, 63] on link "SHOES" at bounding box center [763, 65] width 50 height 36
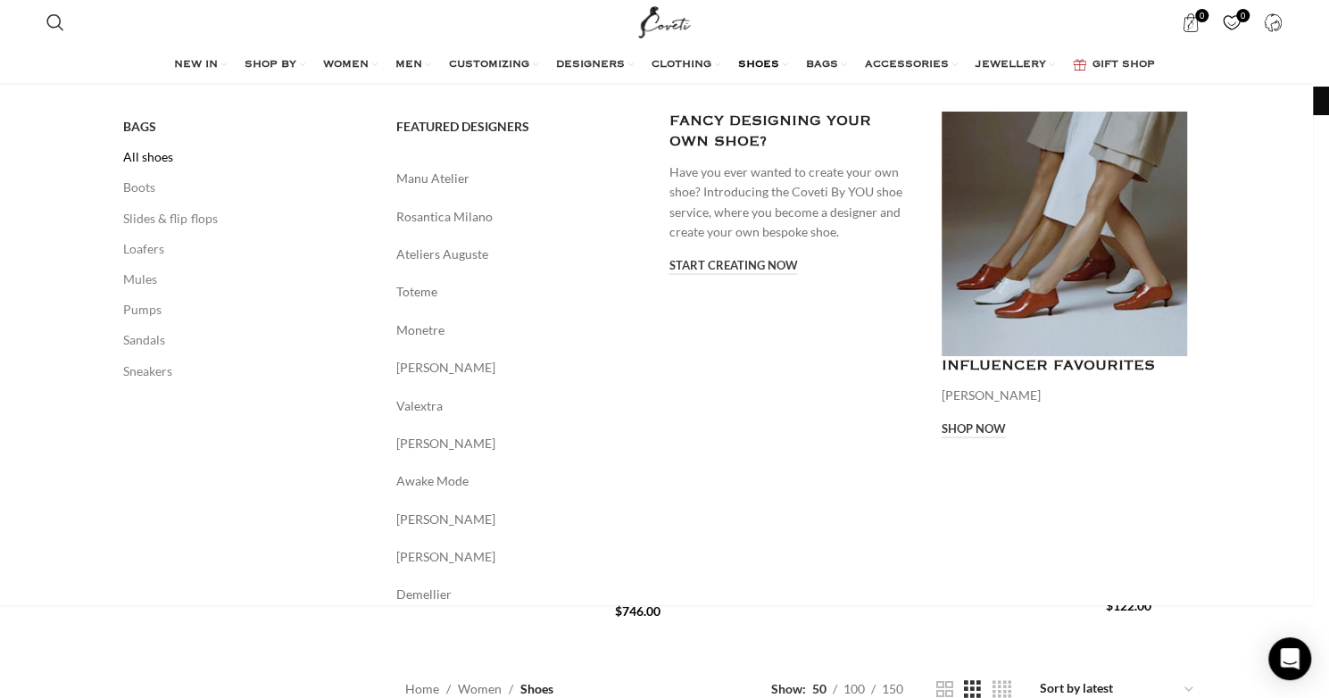
click at [160, 159] on link "All shoes" at bounding box center [246, 157] width 246 height 30
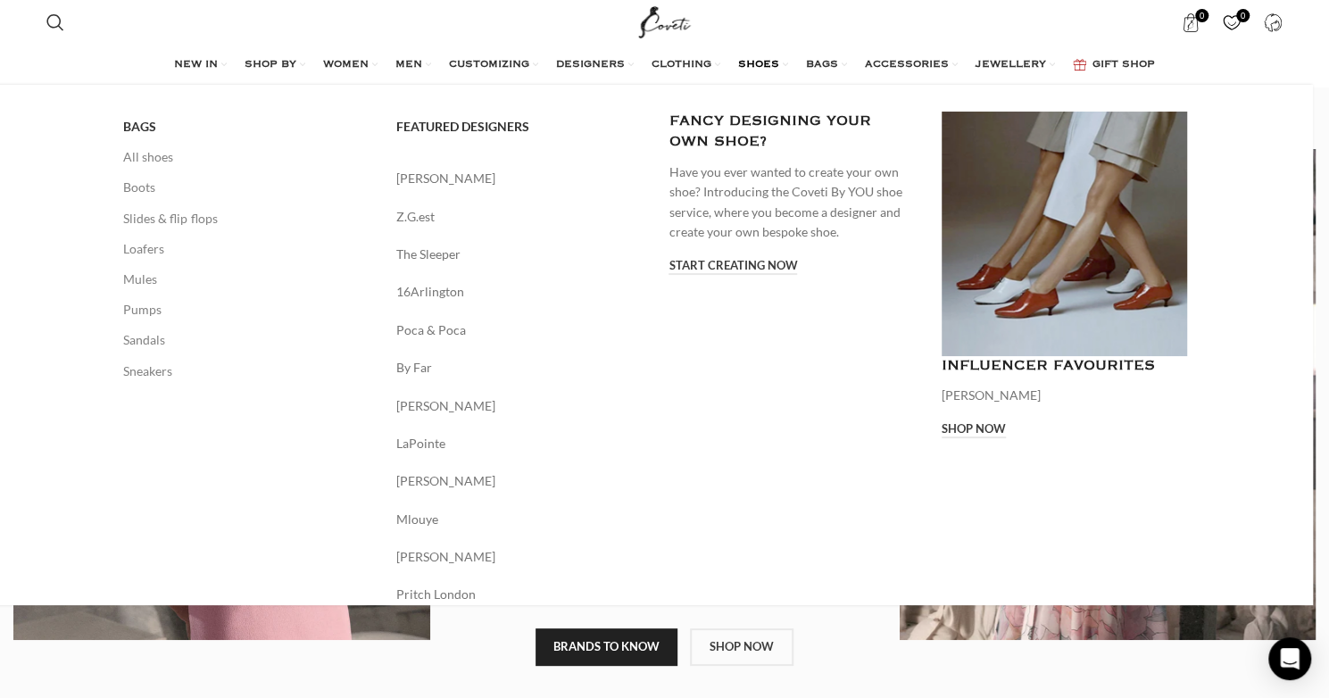
click at [762, 58] on span "SHOES" at bounding box center [758, 65] width 41 height 14
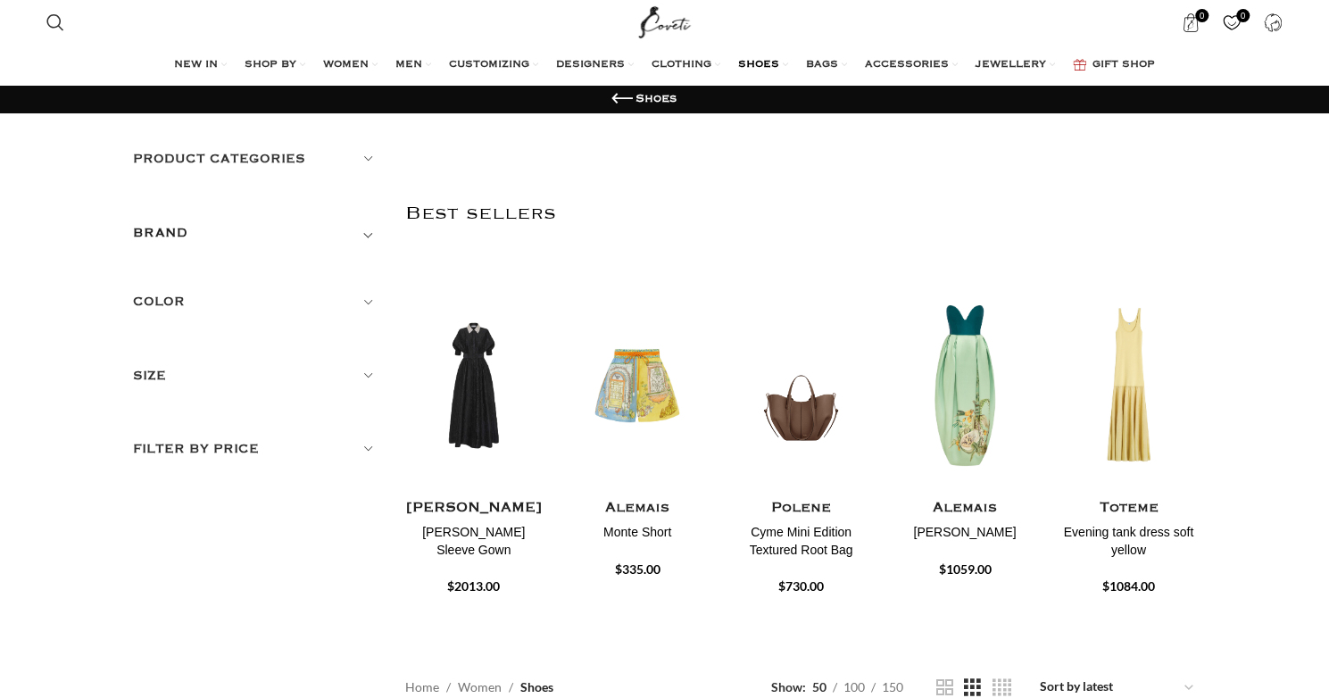
click at [370, 159] on h5 "Product categories" at bounding box center [256, 159] width 246 height 20
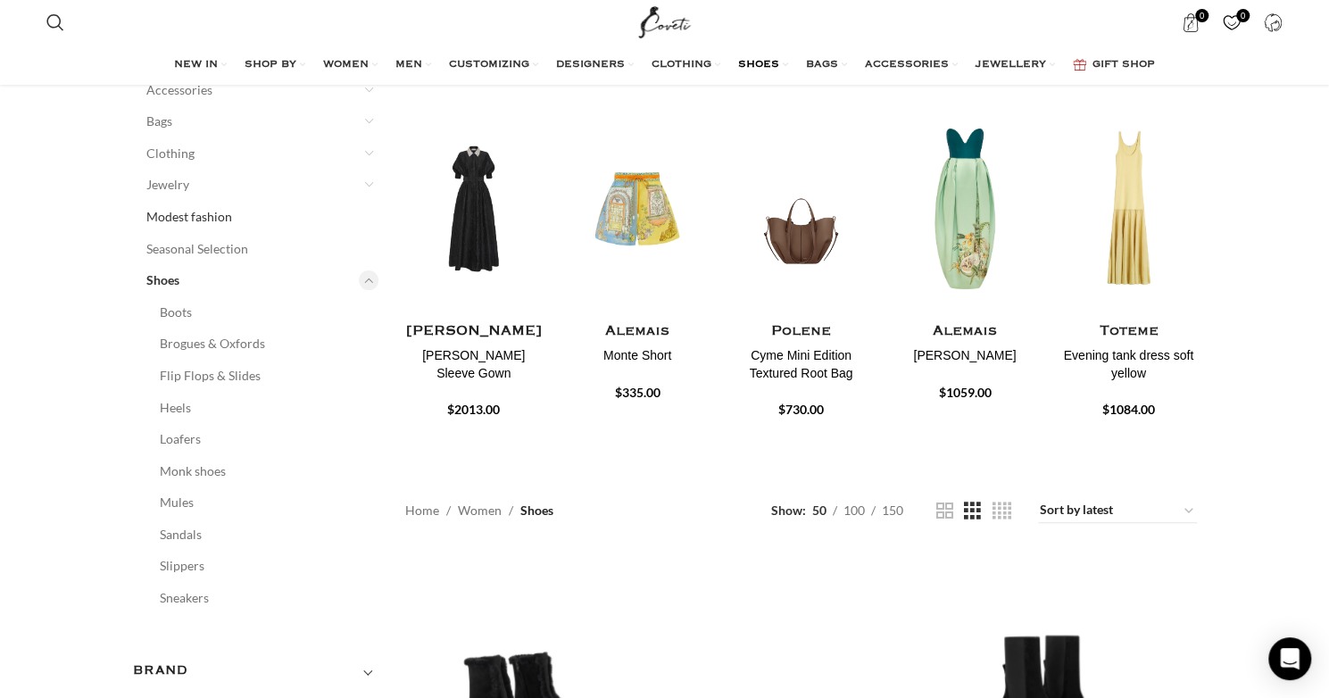
scroll to position [268, 0]
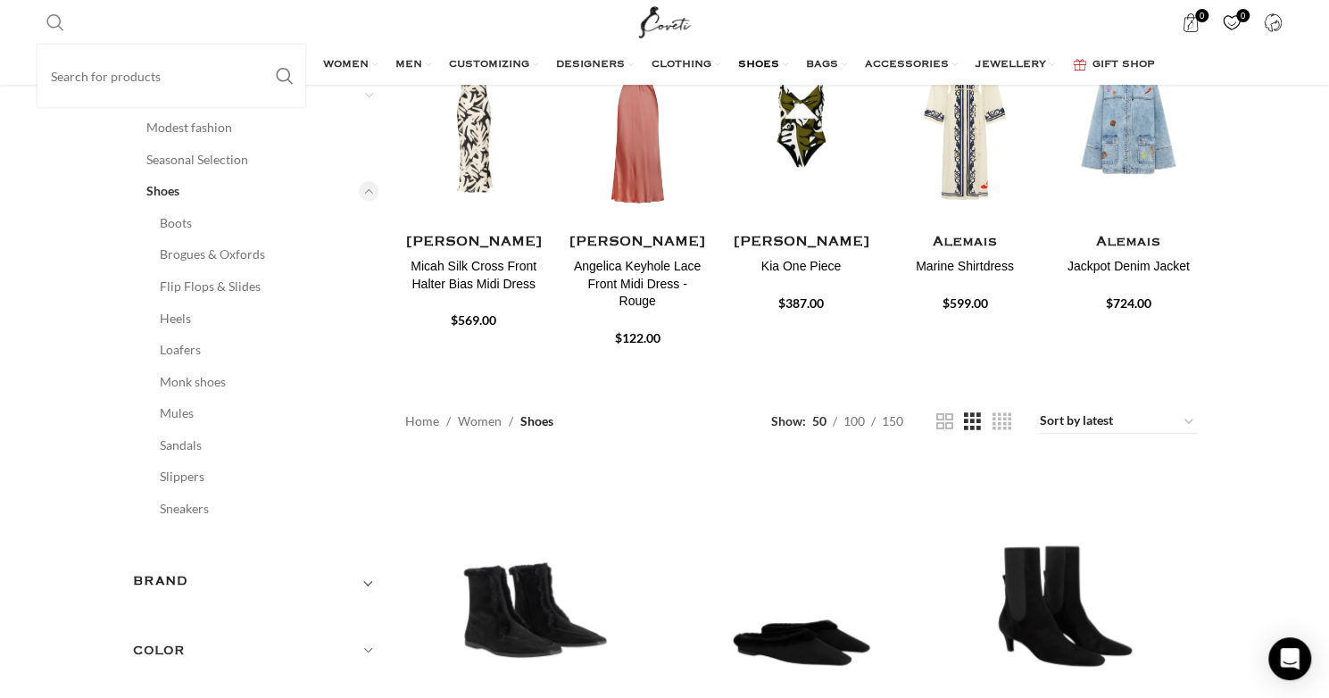
click at [61, 20] on span "Search" at bounding box center [55, 22] width 18 height 18
click at [95, 78] on input "Search" at bounding box center [171, 76] width 268 height 62
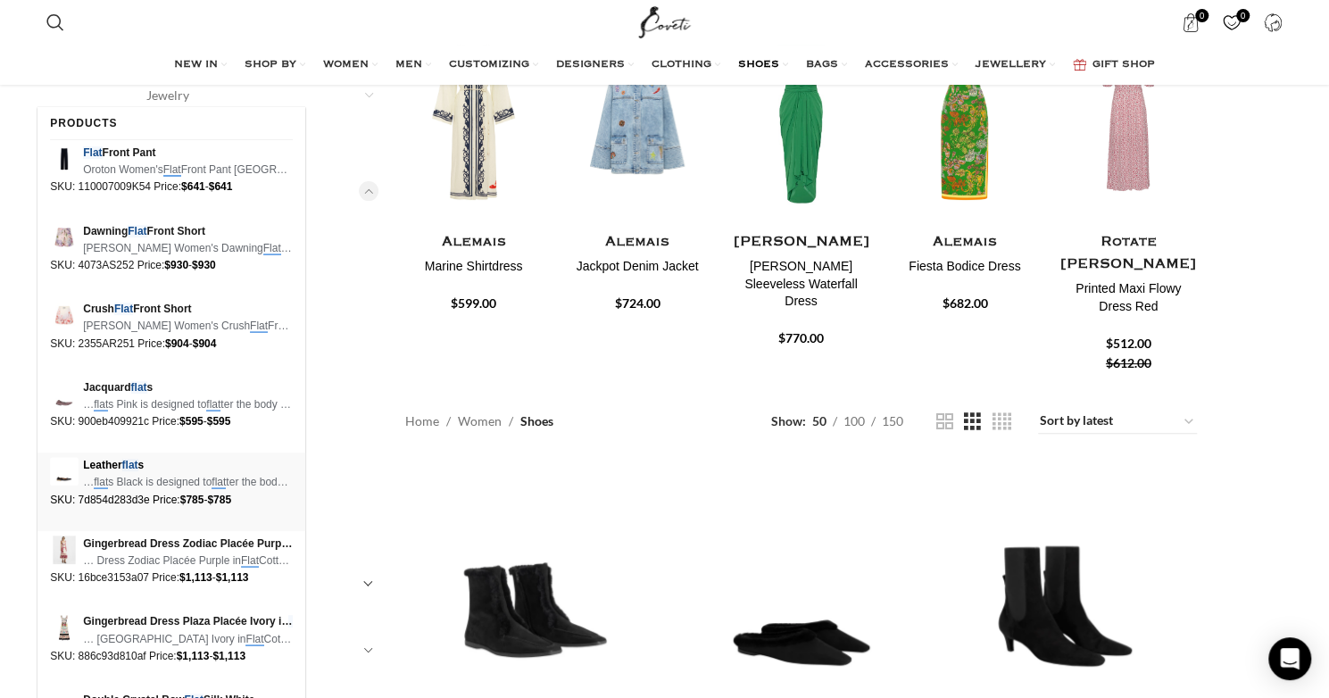
click at [112, 470] on span "Leather flat s" at bounding box center [188, 465] width 210 height 17
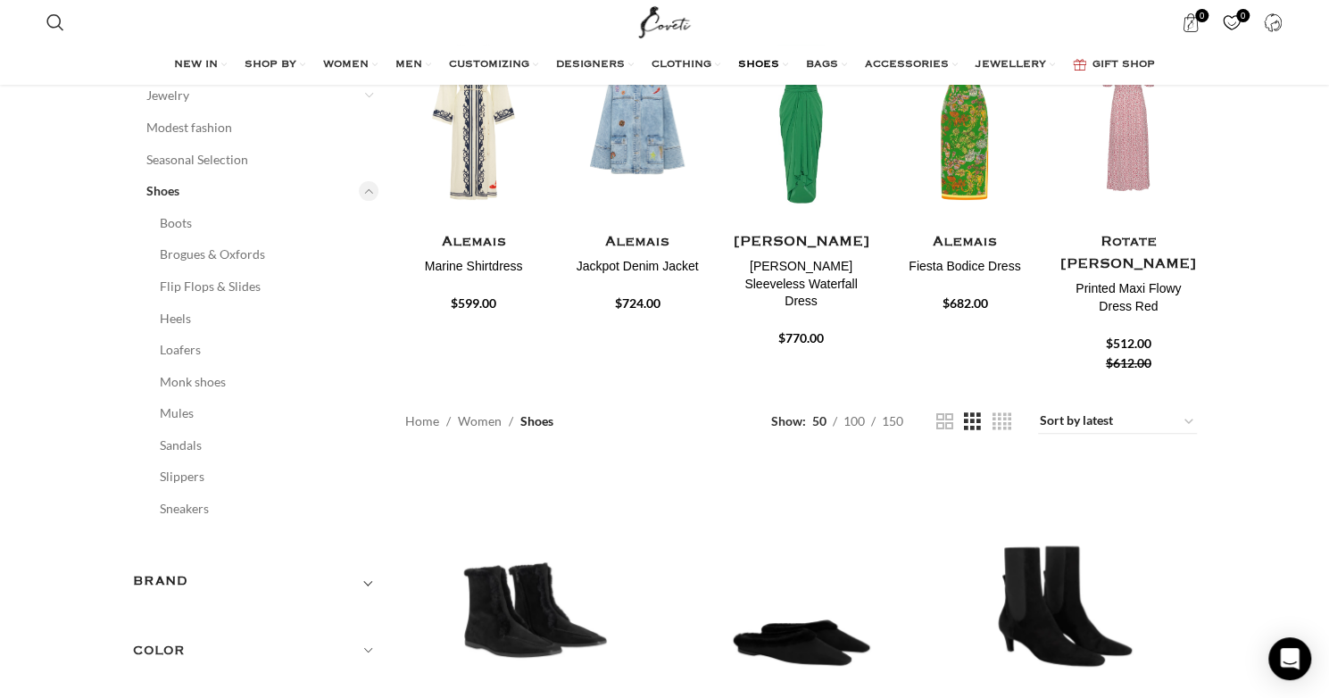
type input "flat"
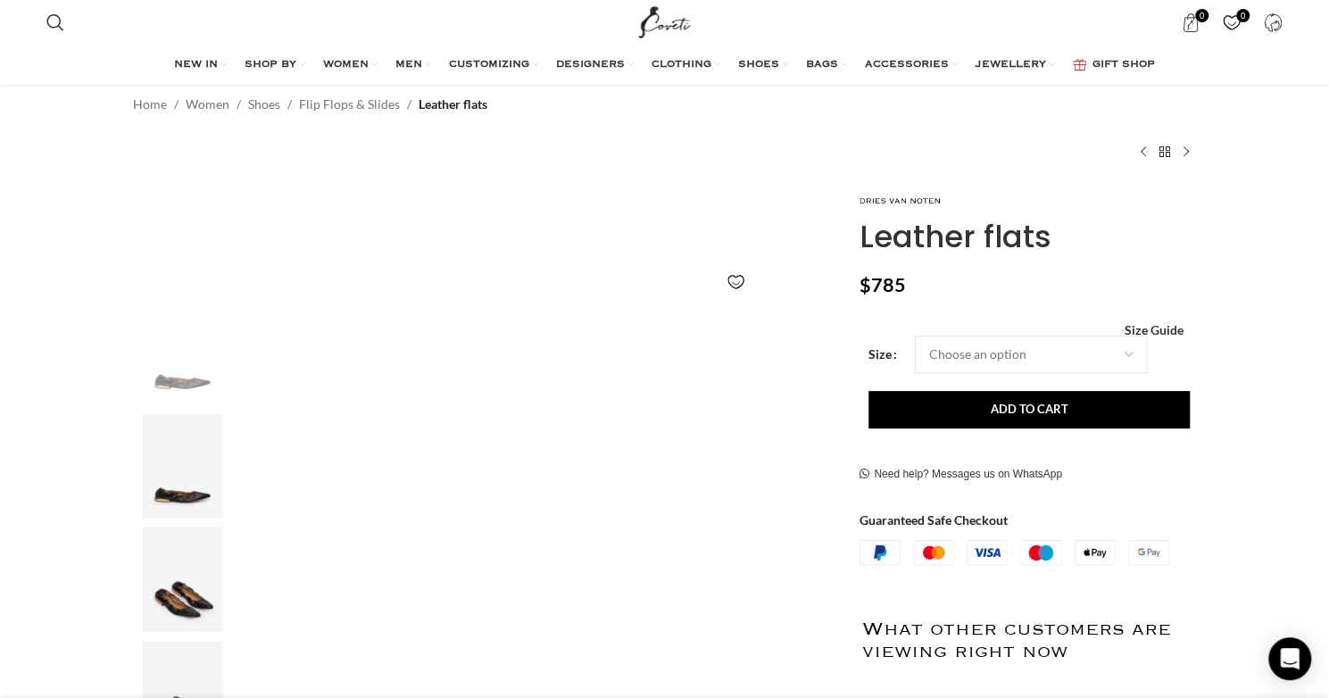
scroll to position [0, 1127]
click at [62, 21] on span "Search" at bounding box center [55, 22] width 18 height 18
click at [62, 79] on input "Search" at bounding box center [171, 76] width 268 height 62
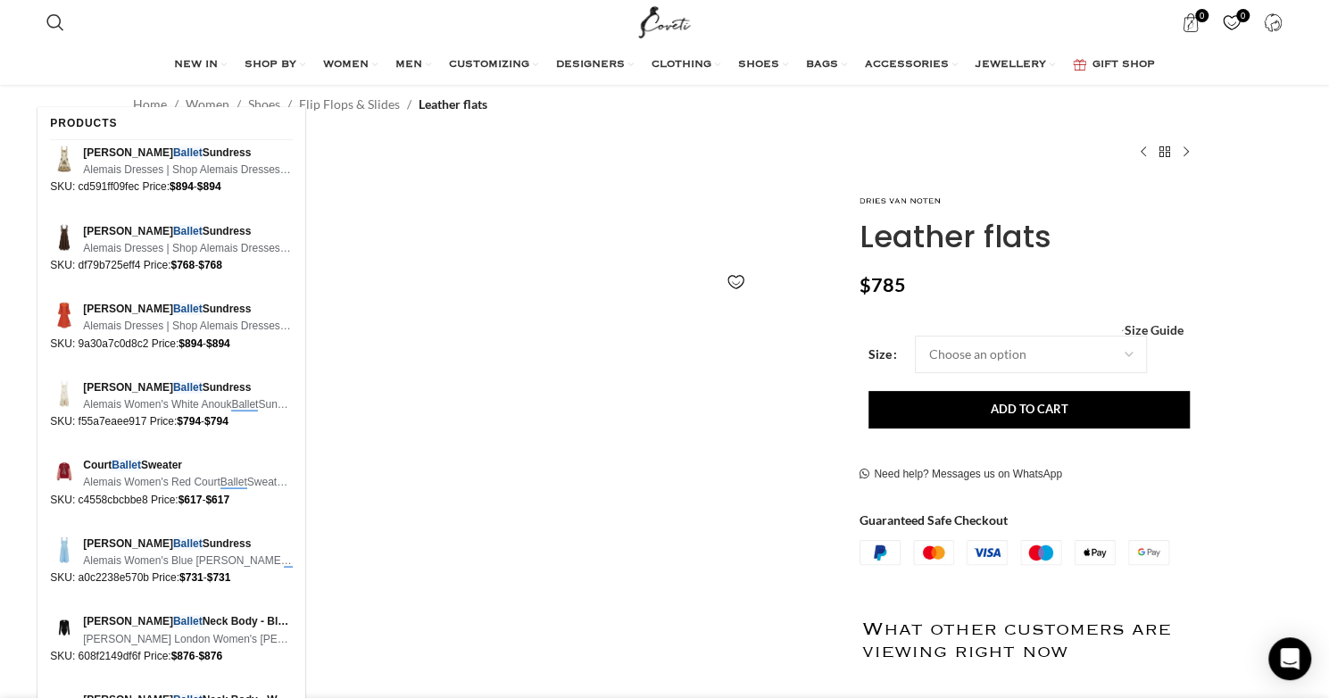
type input "ballet"
click at [264, 58] on button "Search" at bounding box center [284, 89] width 41 height 62
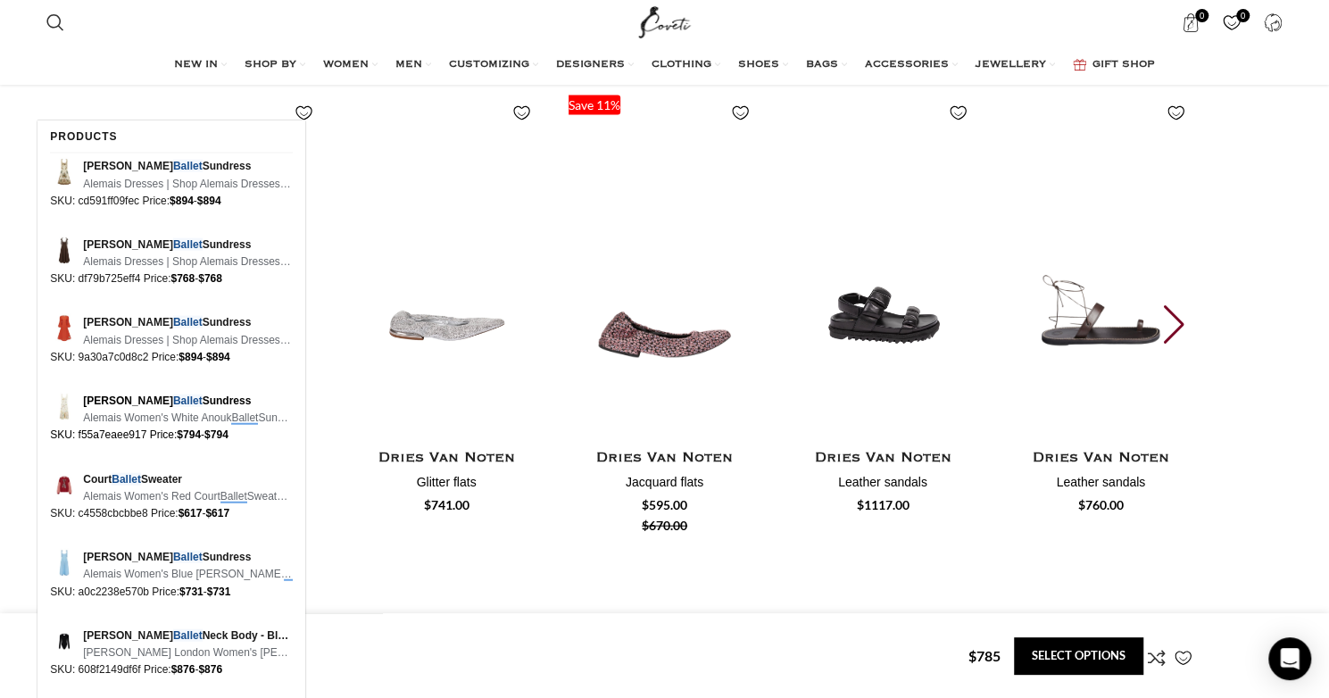
scroll to position [2231, 0]
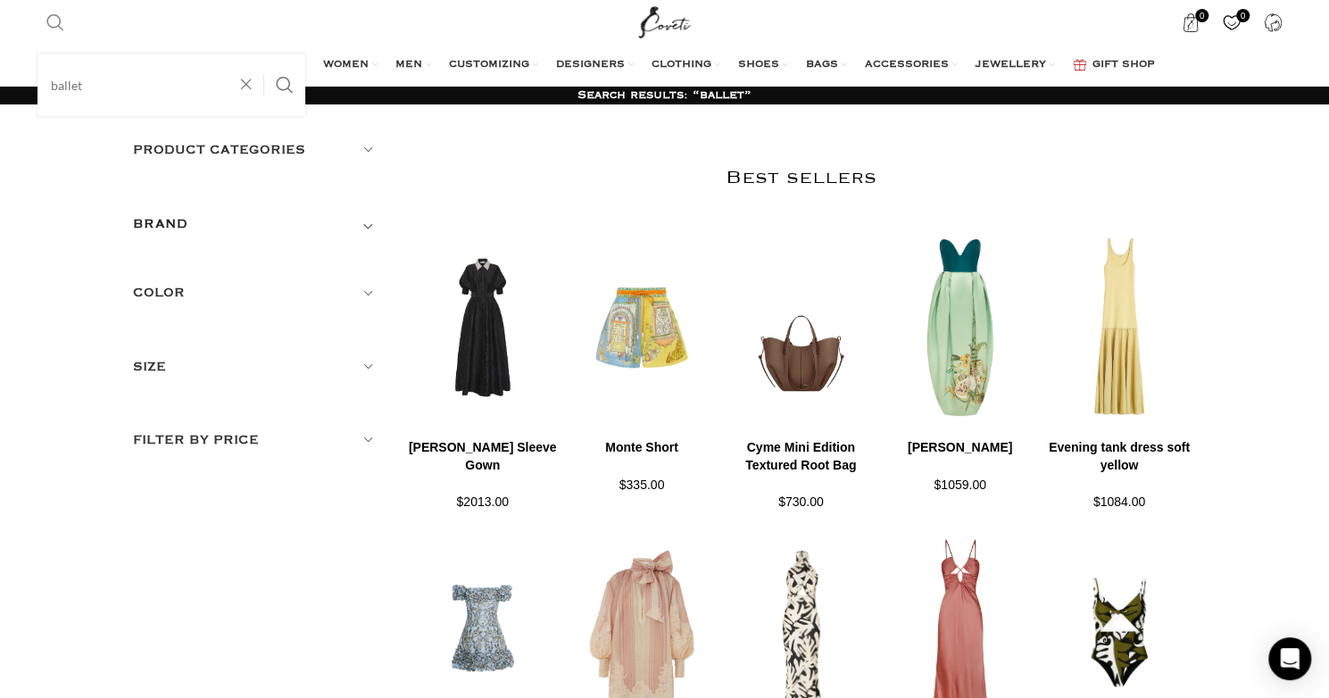
click at [52, 18] on span "Search" at bounding box center [55, 22] width 18 height 18
click at [90, 78] on input "ballet" at bounding box center [171, 85] width 268 height 62
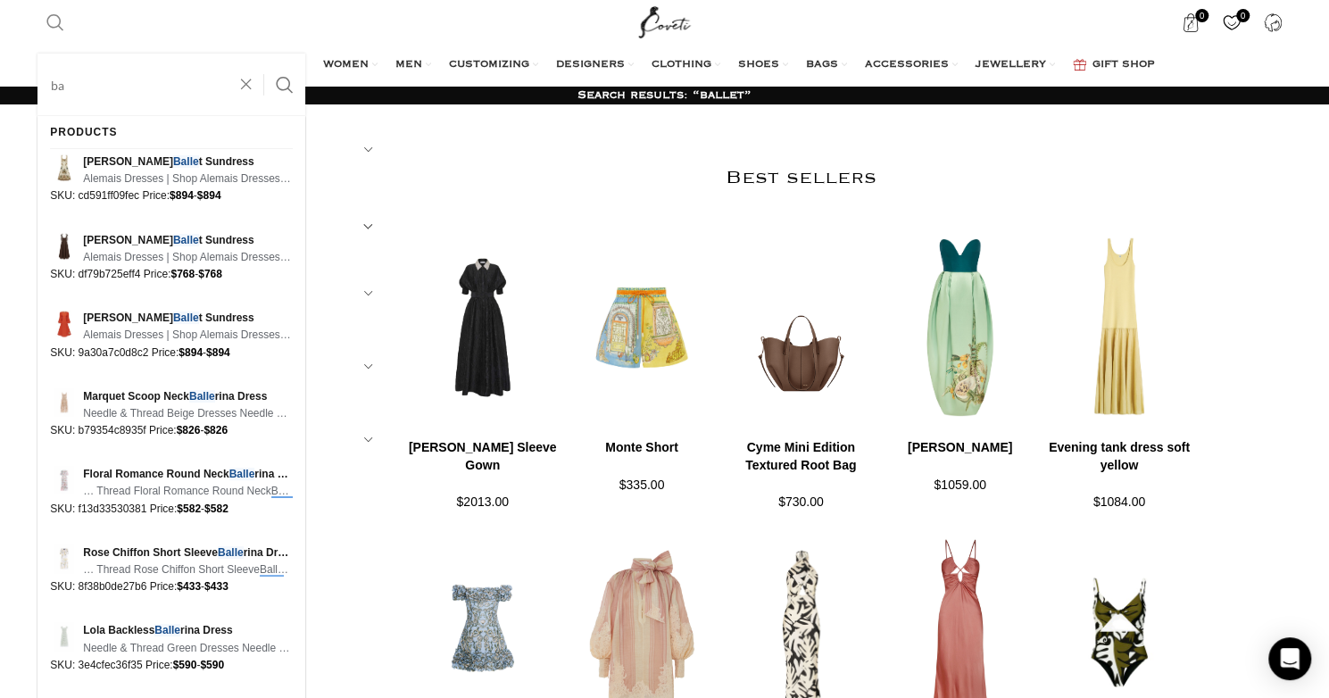
type input "b"
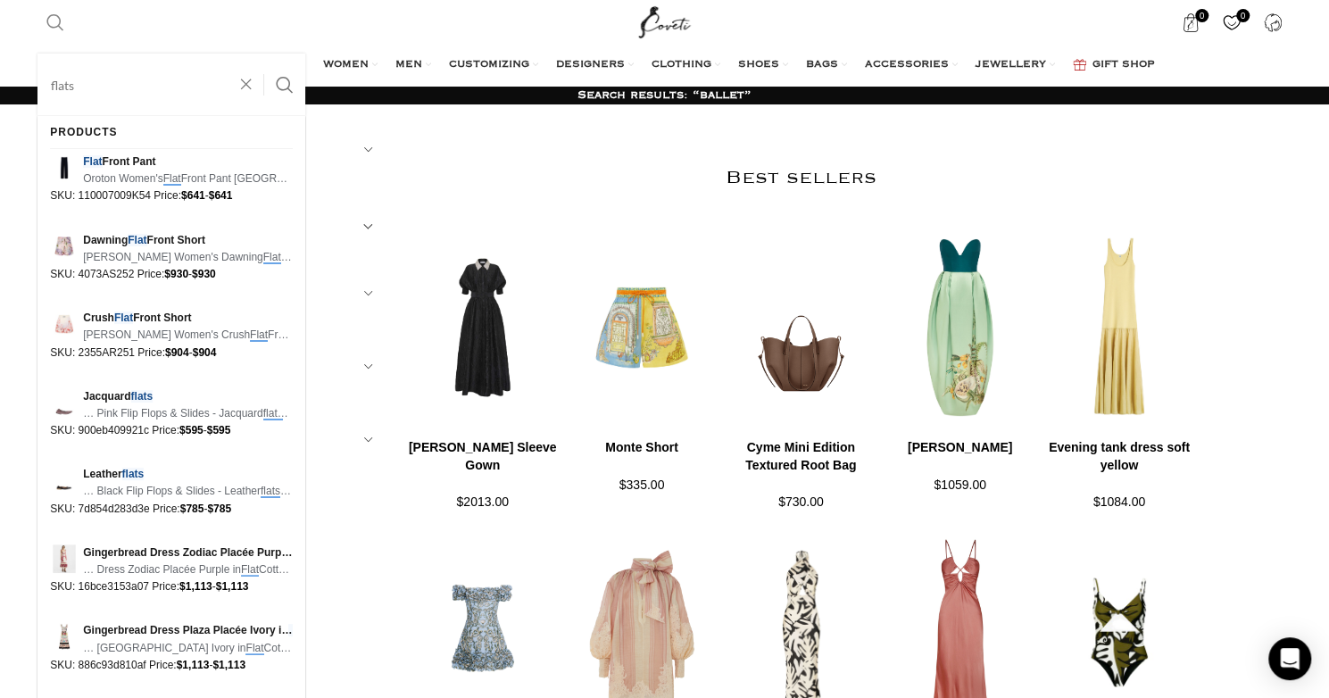
type input "flats"
click at [264, 54] on button "Search" at bounding box center [284, 85] width 41 height 62
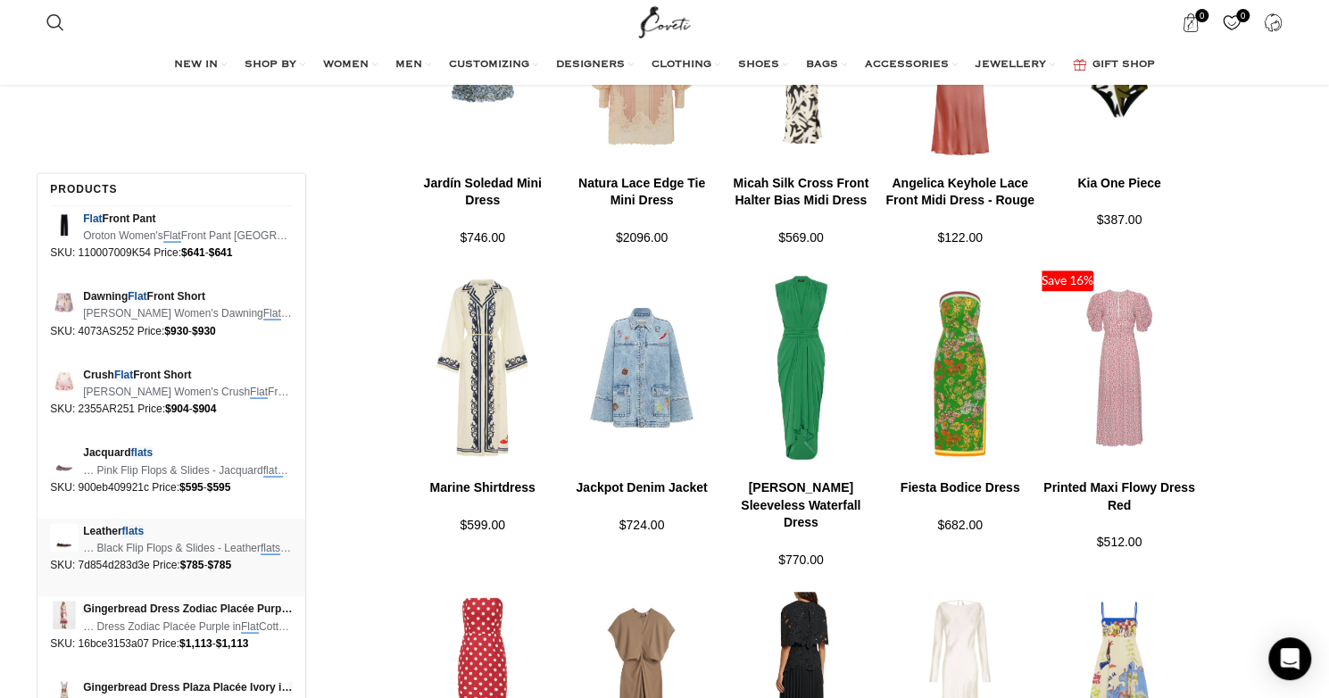
scroll to position [625, 0]
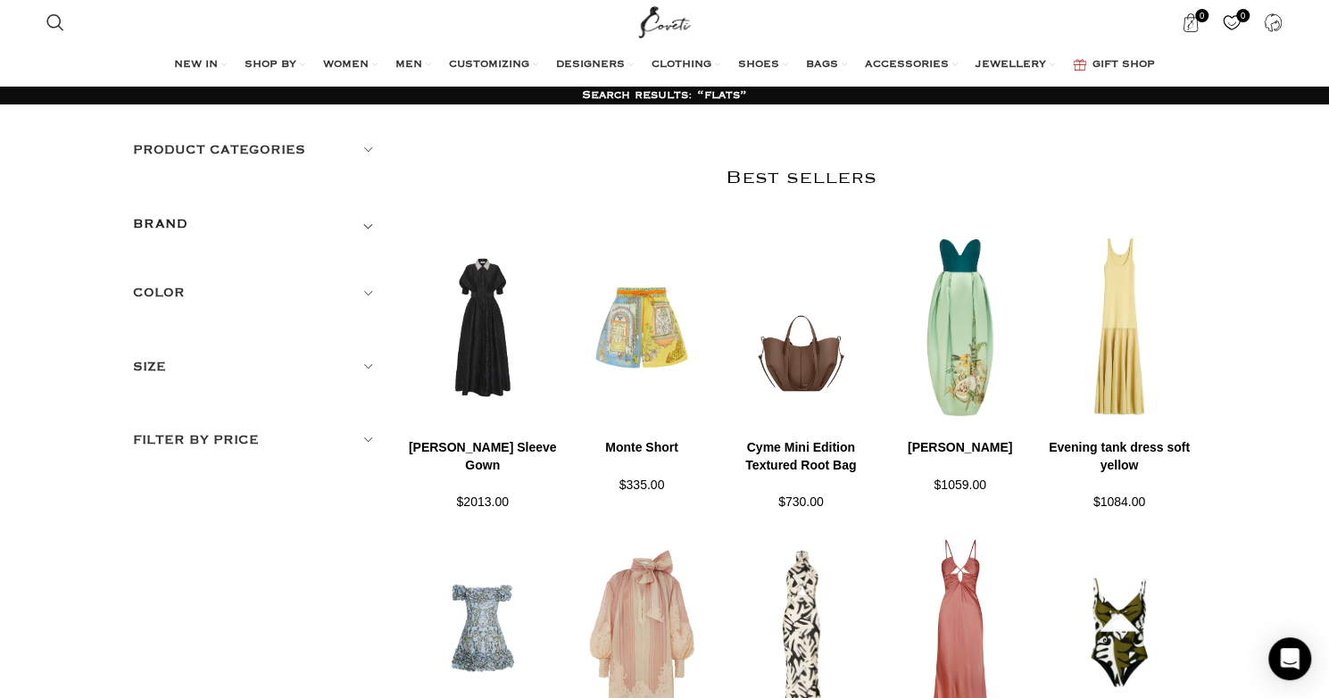
click at [367, 148] on h5 "Product categories" at bounding box center [256, 150] width 246 height 20
click at [364, 224] on div at bounding box center [369, 226] width 20 height 20
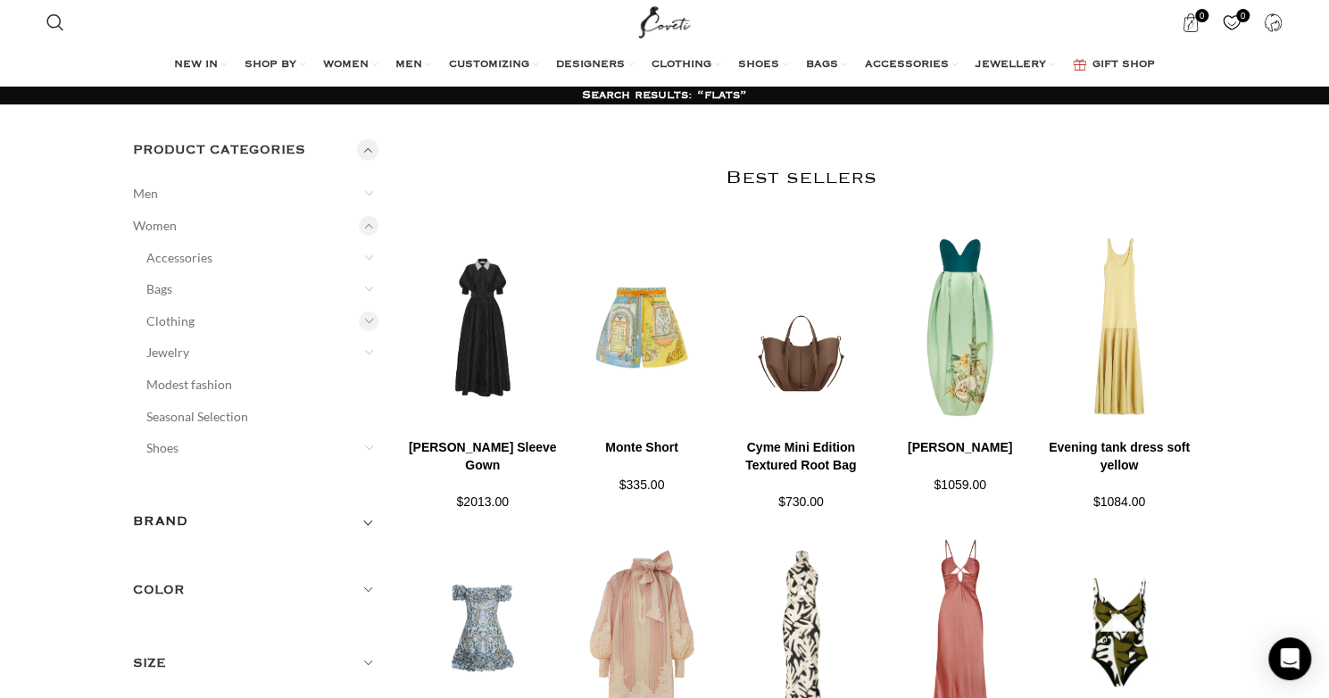
click at [370, 317] on div at bounding box center [369, 321] width 20 height 20
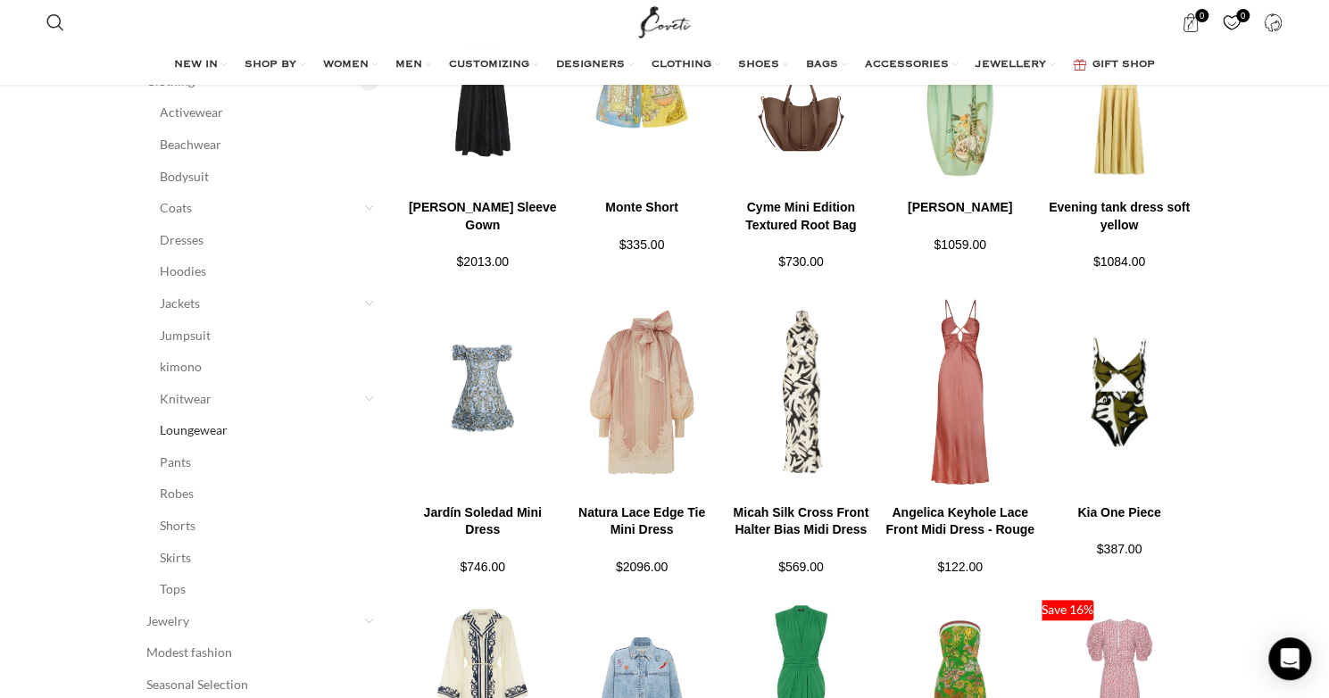
scroll to position [268, 0]
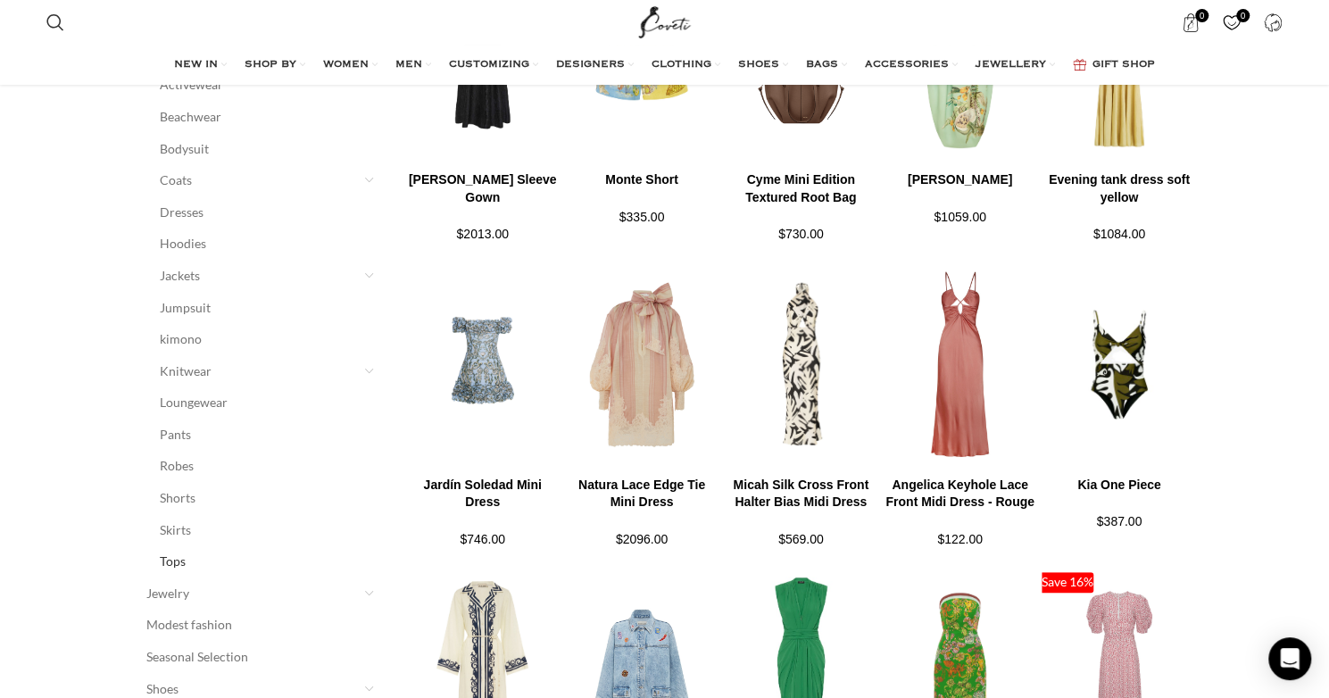
click at [178, 558] on link "Tops" at bounding box center [258, 561] width 197 height 32
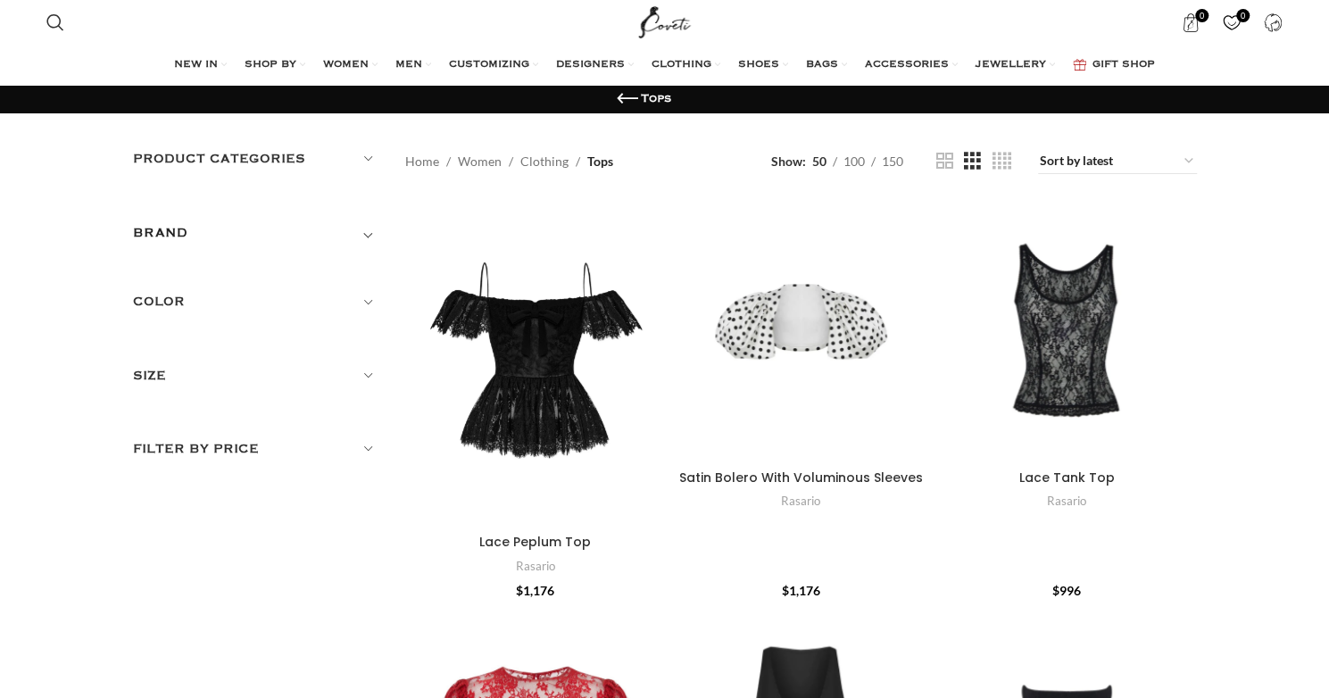
click at [369, 149] on h5 "Product categories" at bounding box center [256, 159] width 246 height 20
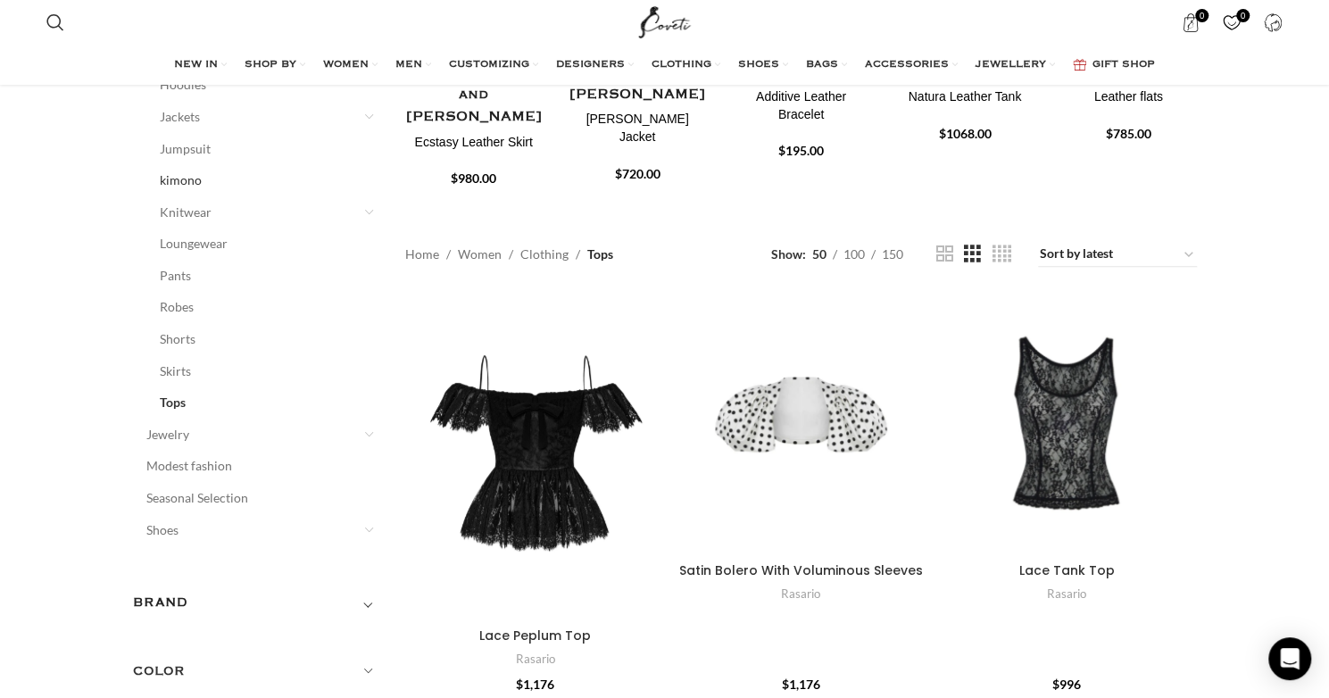
scroll to position [357, 0]
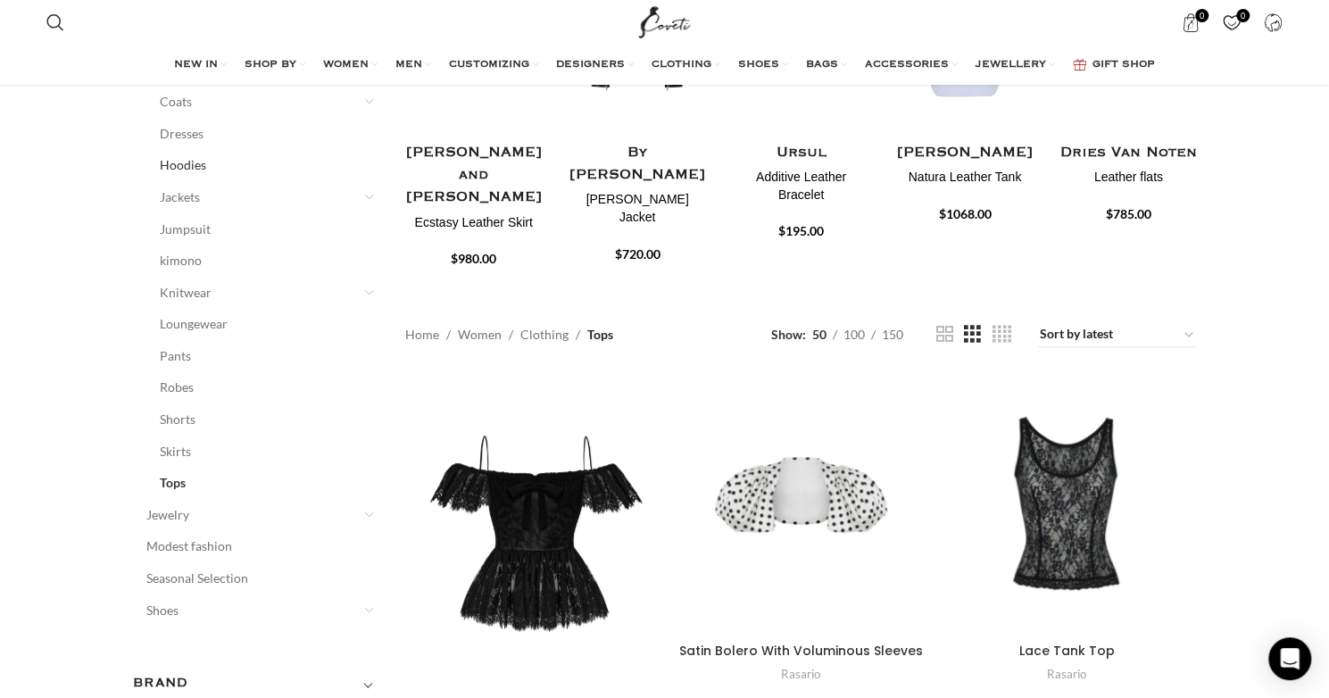
click at [190, 161] on link "Hoodies" at bounding box center [258, 165] width 197 height 32
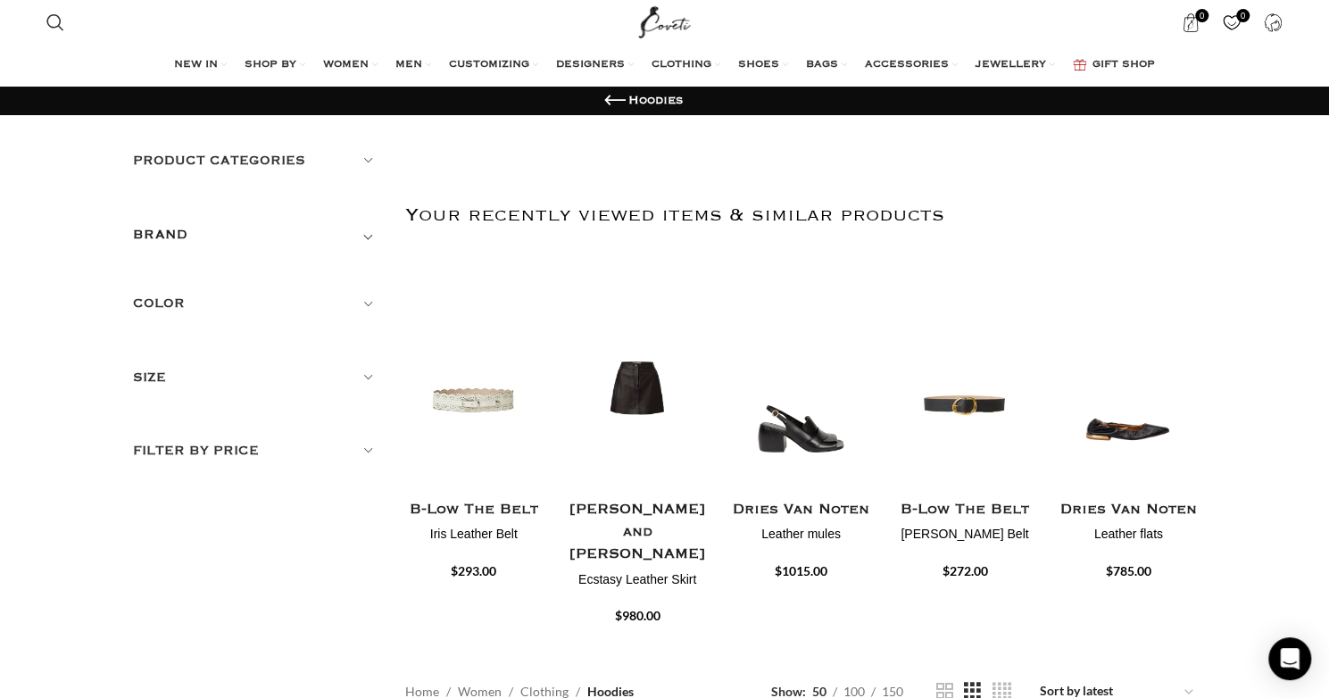
click at [366, 163] on h5 "Product categories" at bounding box center [256, 161] width 246 height 20
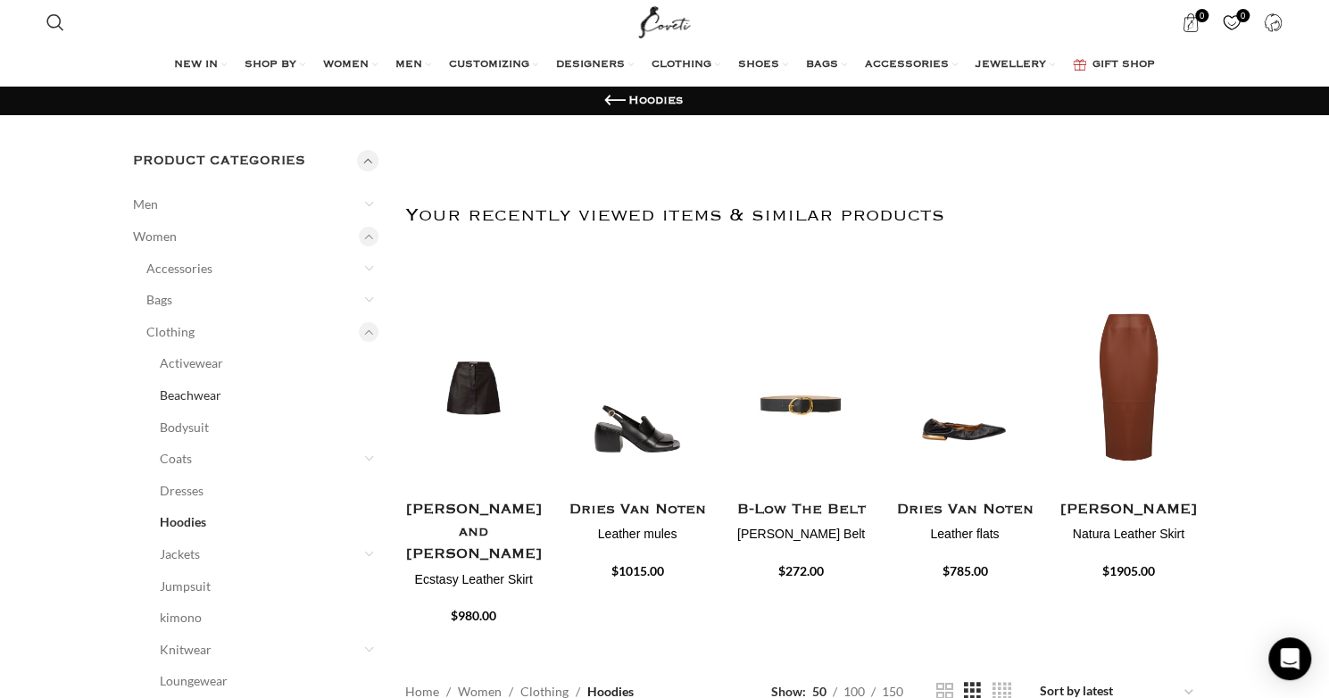
click at [205, 394] on link "Beachwear" at bounding box center [258, 395] width 197 height 32
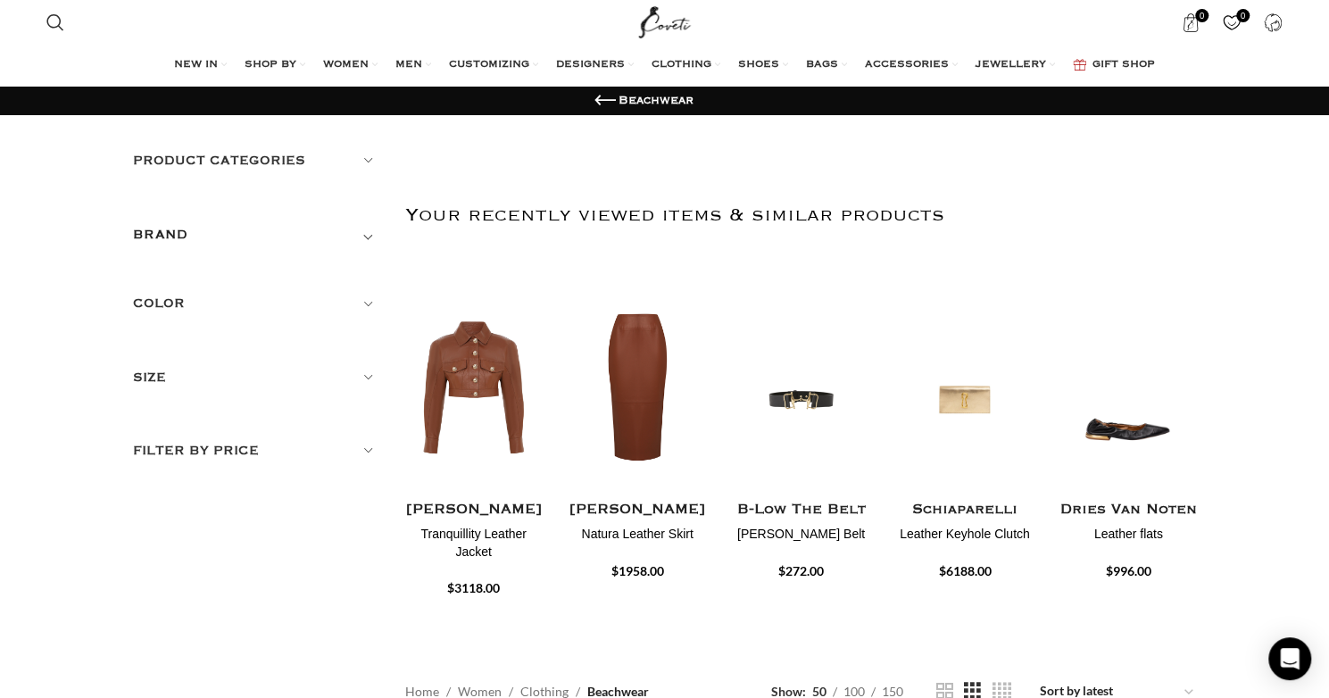
click at [368, 160] on h5 "Product categories" at bounding box center [256, 161] width 246 height 20
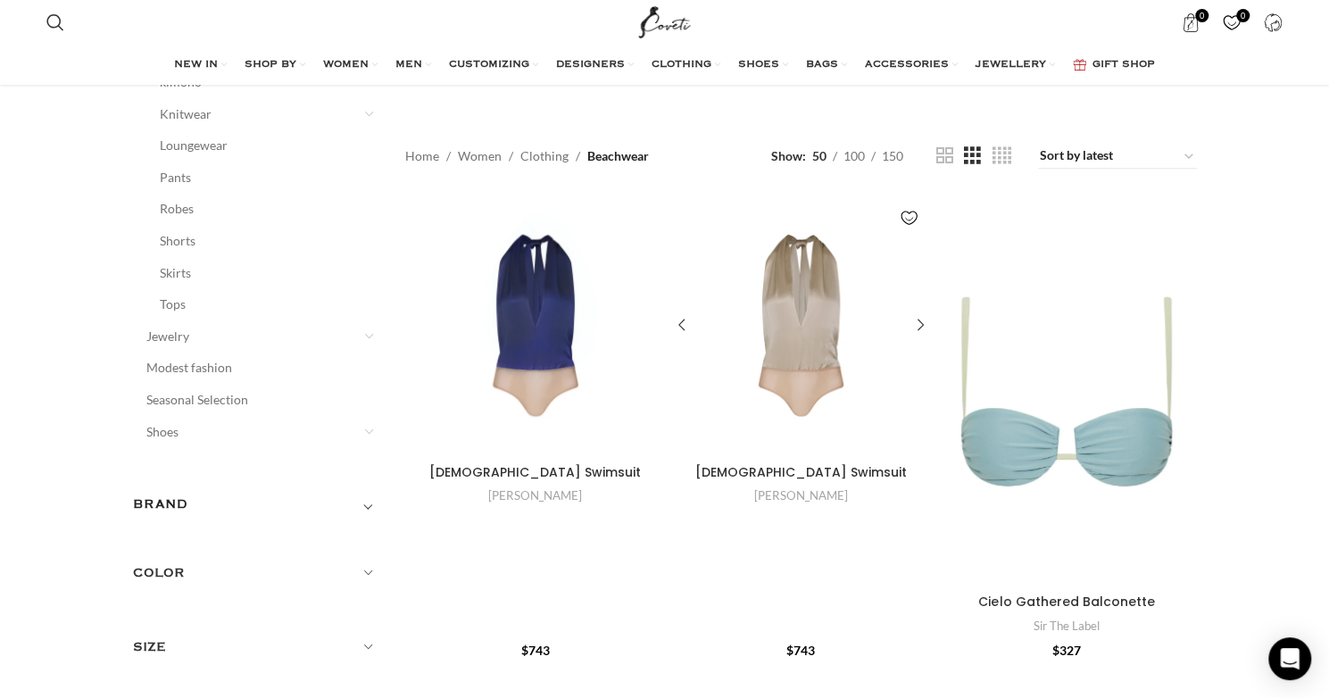
scroll to position [893, 0]
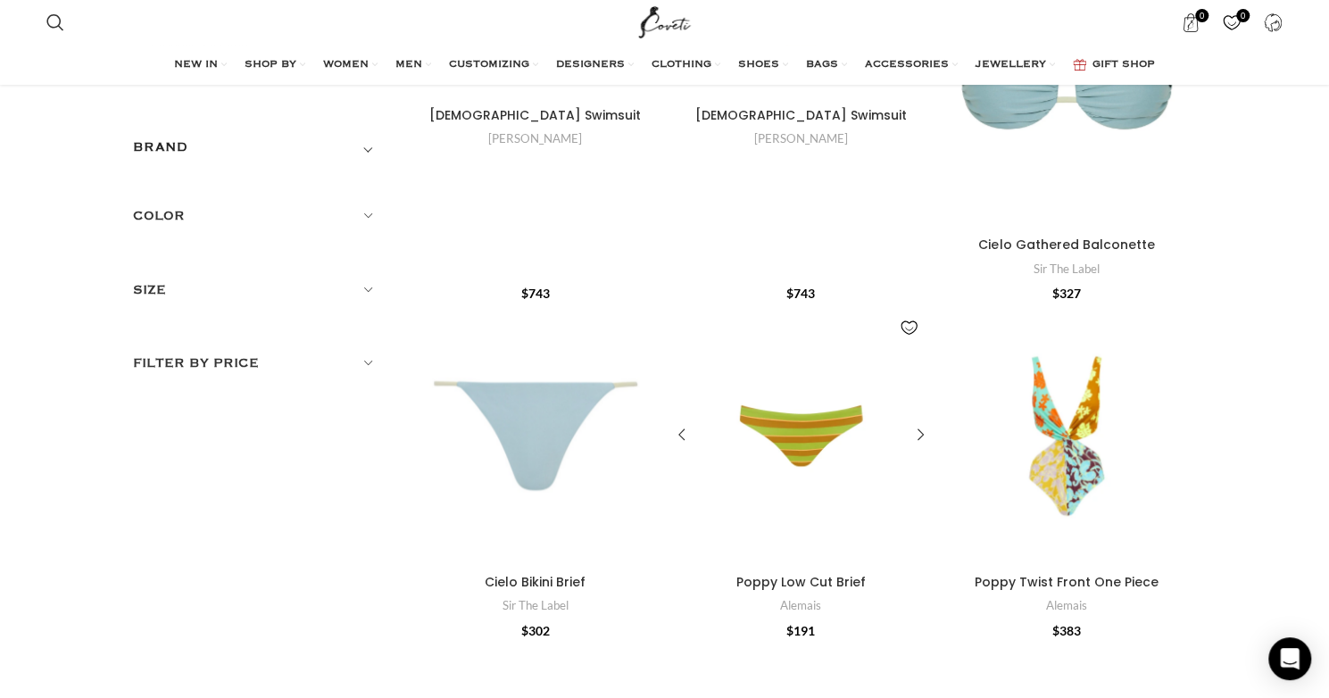
click at [795, 401] on div "Poppy Low Cut Brief" at bounding box center [801, 435] width 52 height 261
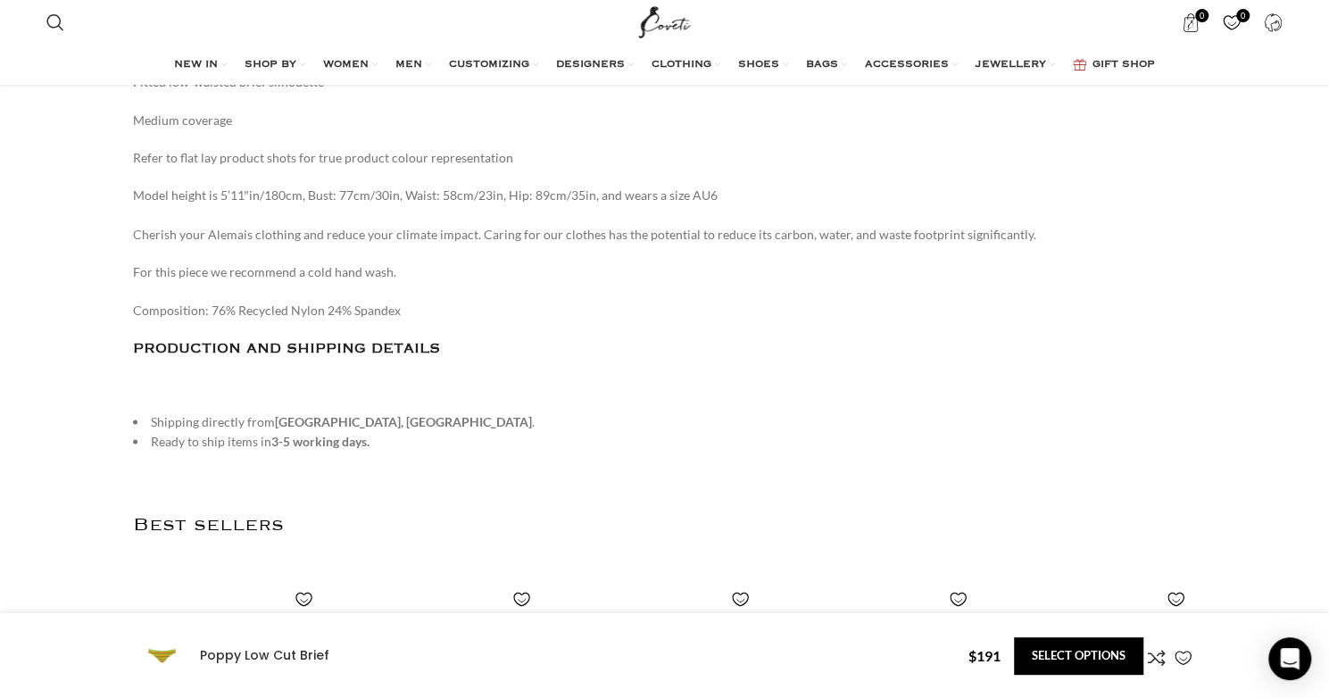
scroll to position [1874, 0]
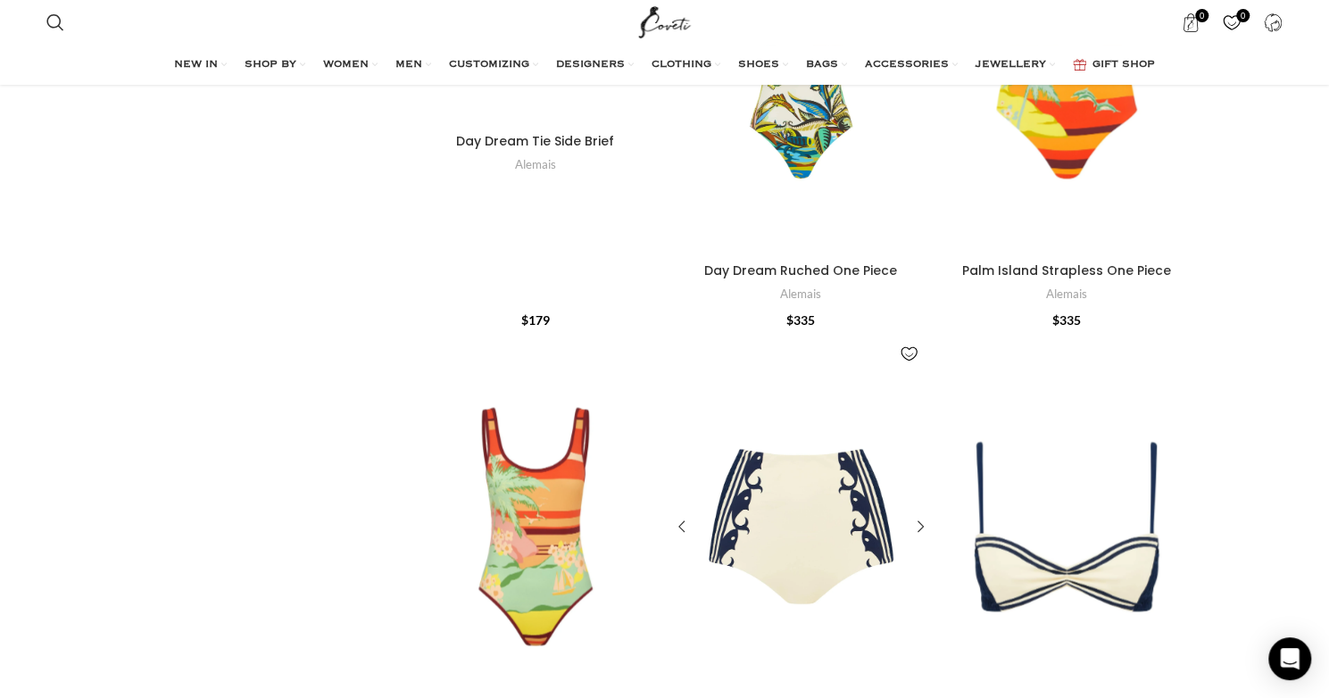
scroll to position [1607, 0]
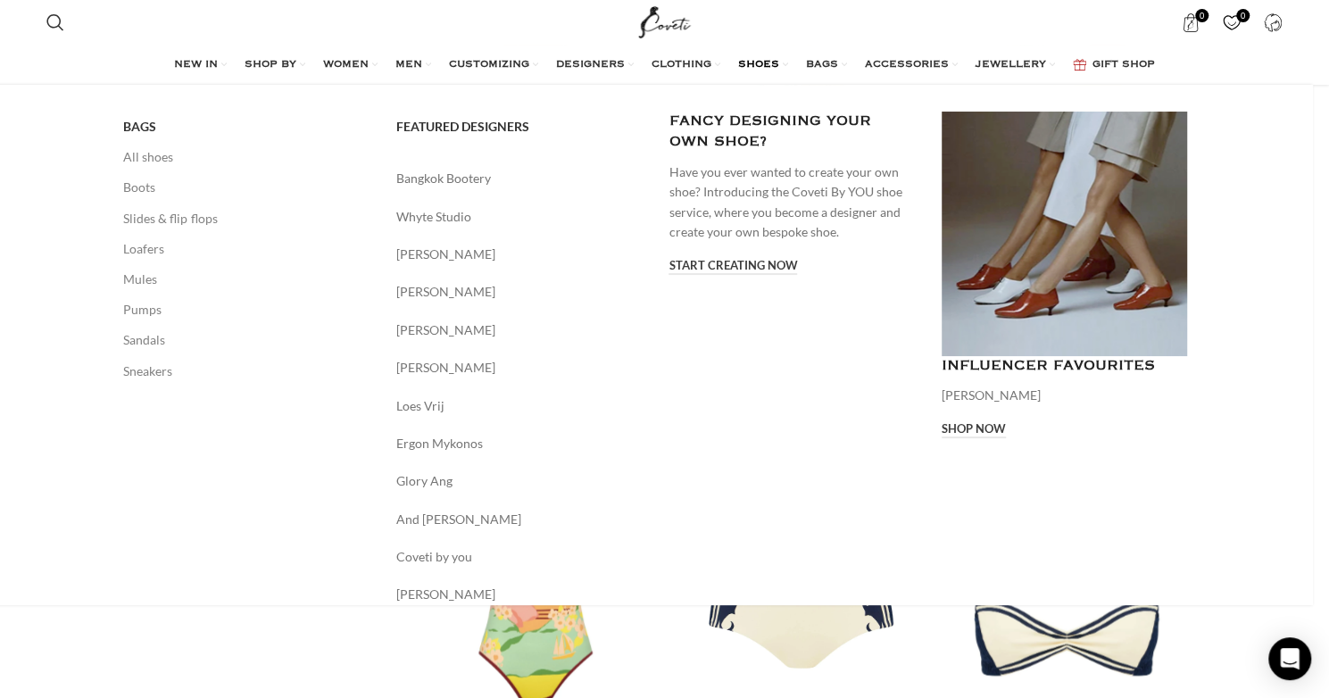
click at [779, 62] on span "SHOES" at bounding box center [758, 65] width 41 height 14
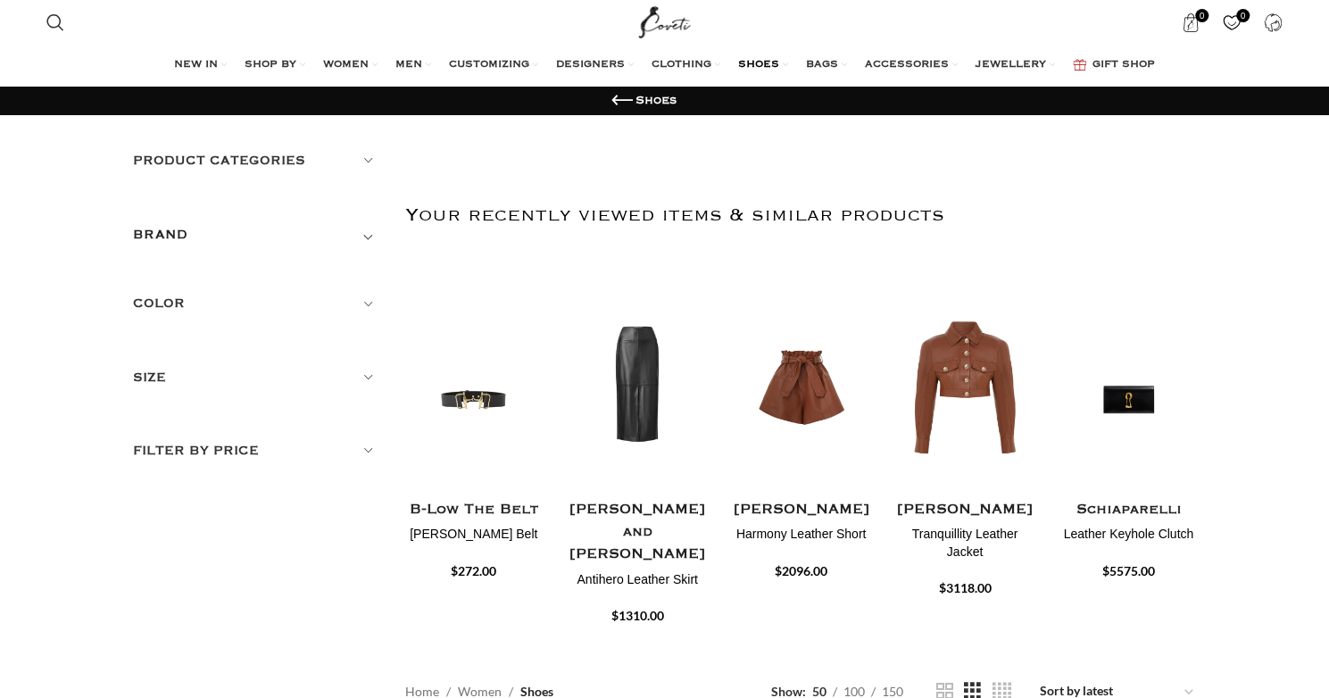
click at [362, 153] on h5 "Product categories" at bounding box center [256, 161] width 246 height 20
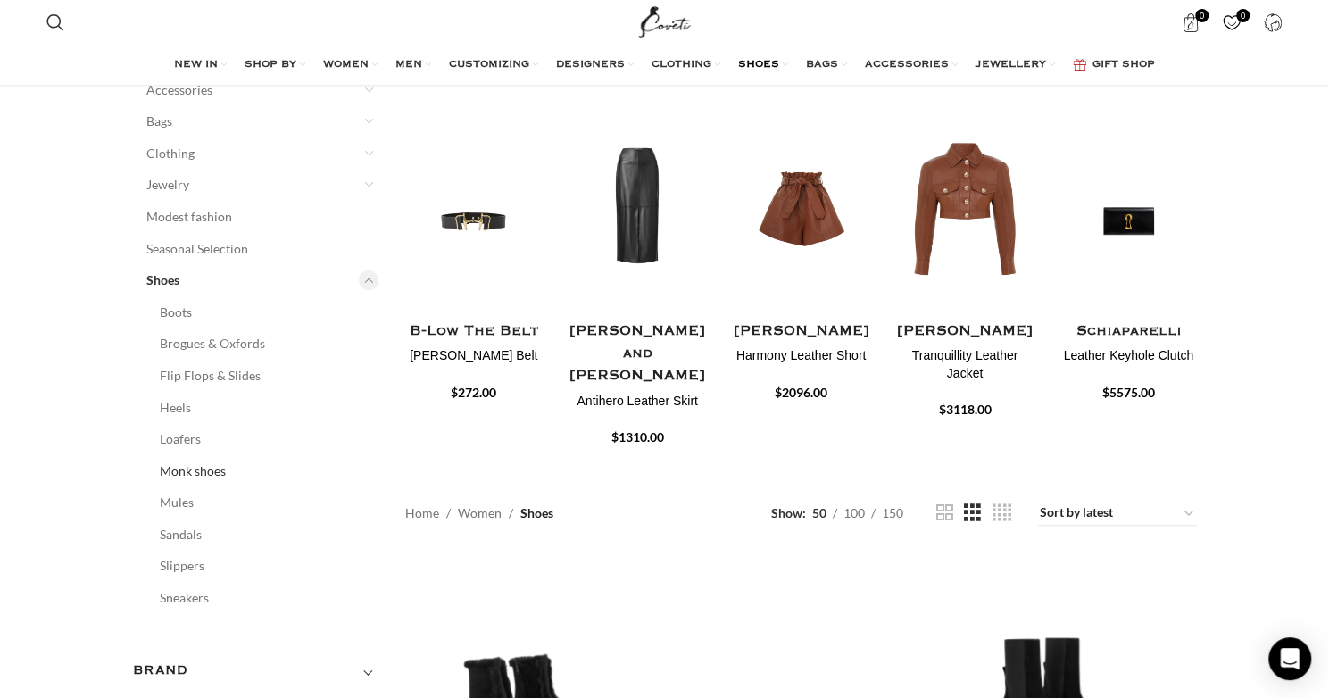
scroll to position [268, 0]
